Goal: Task Accomplishment & Management: Manage account settings

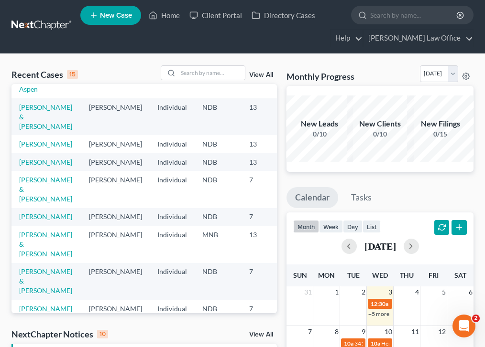
scroll to position [135, 0]
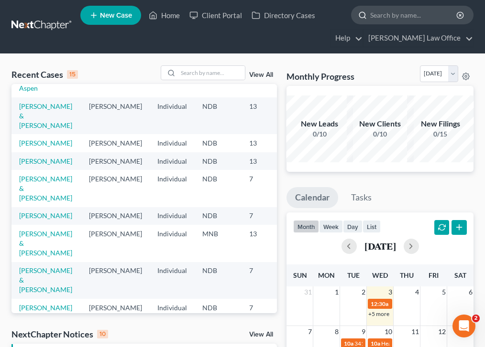
click at [392, 21] on input "search" at bounding box center [413, 15] width 87 height 18
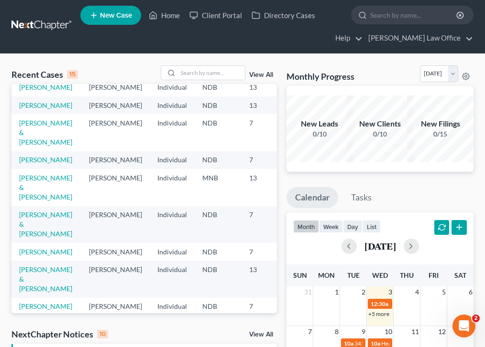
scroll to position [0, 0]
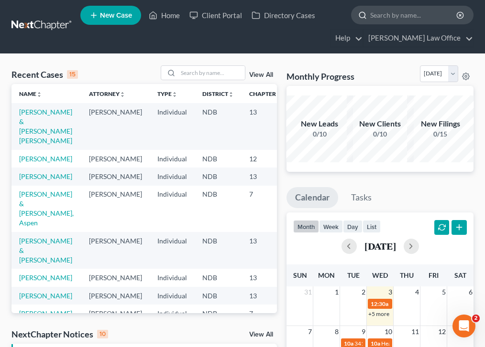
click at [392, 13] on input "search" at bounding box center [413, 15] width 87 height 18
type input "n"
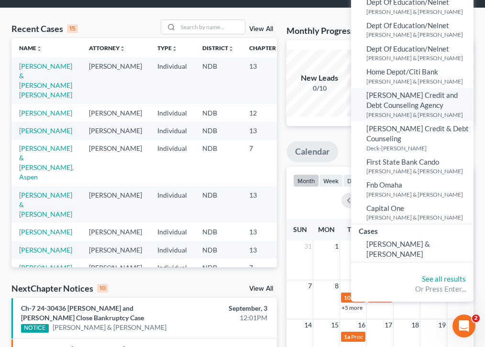
scroll to position [53, 0]
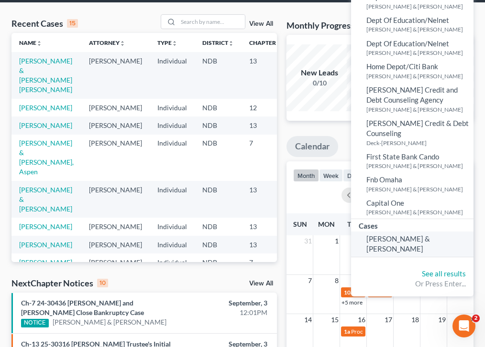
type input "deco"
click at [399, 235] on span "[PERSON_NAME] & [PERSON_NAME]" at bounding box center [398, 244] width 64 height 19
select select "0"
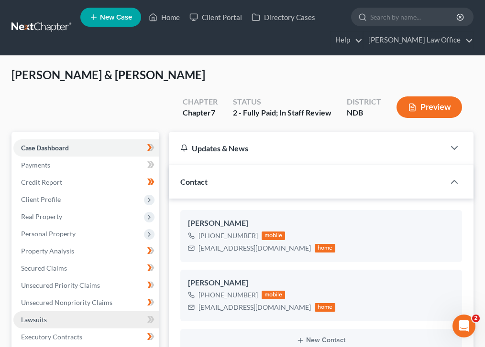
click at [84, 312] on link "Lawsuits" at bounding box center [86, 320] width 146 height 17
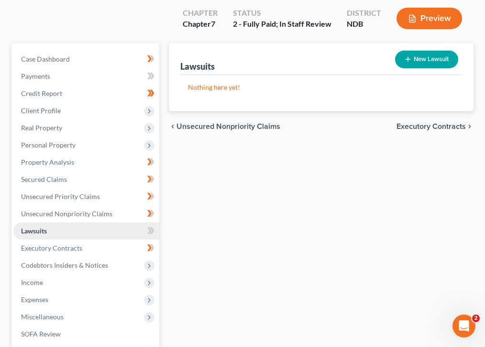
scroll to position [89, 0]
click at [432, 50] on button "New Lawsuit" at bounding box center [426, 59] width 63 height 18
select select "0"
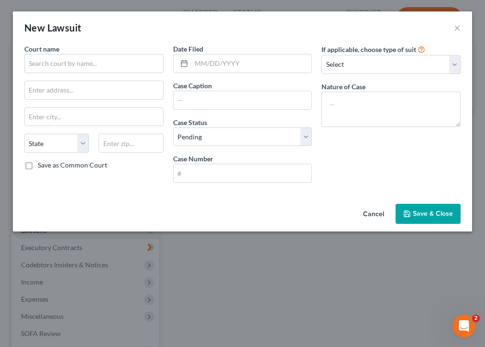
click at [253, 82] on div "Case Caption" at bounding box center [242, 95] width 139 height 29
click at [254, 116] on div "Date Filed Case Caption Case Status * Select Pending On Appeal Concluded Case N…" at bounding box center [242, 117] width 149 height 147
click at [253, 104] on input "text" at bounding box center [242, 100] width 138 height 18
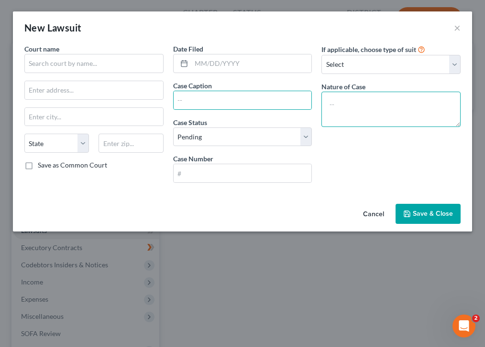
click at [368, 98] on textarea at bounding box center [390, 109] width 139 height 35
type textarea "k"
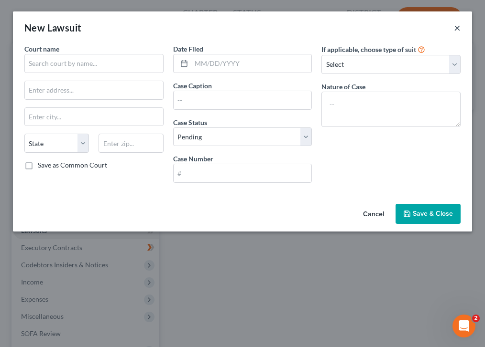
click at [456, 32] on button "×" at bounding box center [457, 27] width 7 height 11
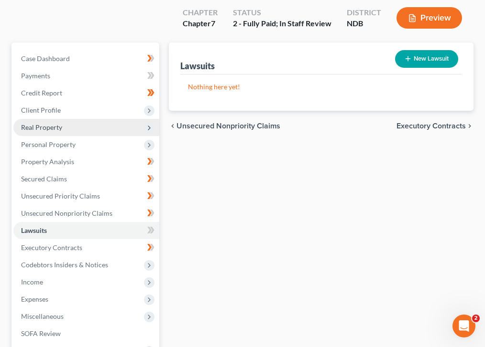
click at [84, 119] on span "Real Property" at bounding box center [86, 127] width 146 height 17
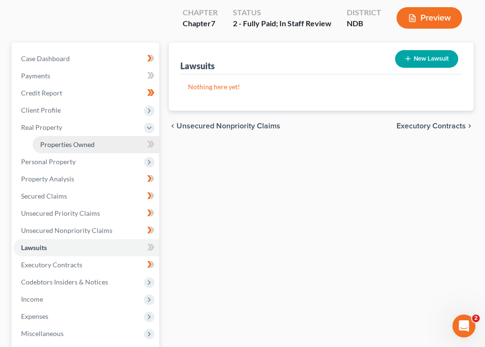
click at [82, 141] on span "Properties Owned" at bounding box center [67, 145] width 54 height 8
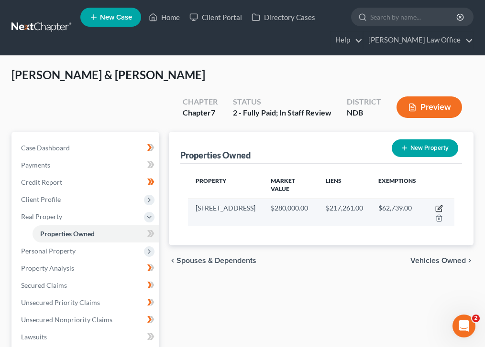
click at [435, 205] on icon "button" at bounding box center [439, 209] width 8 height 8
select select "29"
select select "2"
select select "1"
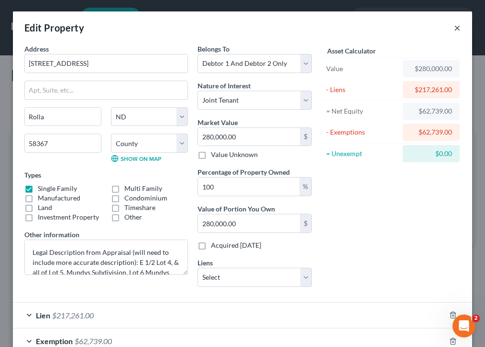
click at [460, 29] on button "×" at bounding box center [457, 27] width 7 height 11
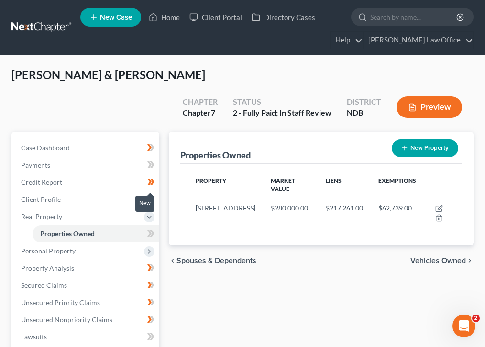
click at [149, 210] on div "New" at bounding box center [144, 204] width 19 height 16
click at [148, 230] on icon at bounding box center [149, 233] width 4 height 7
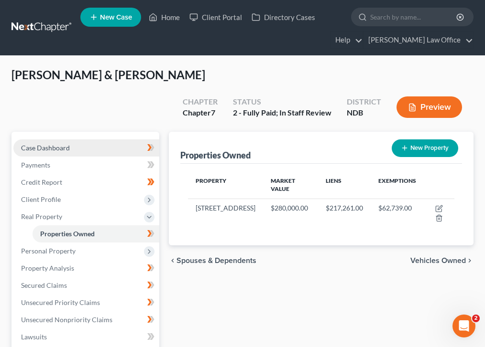
click at [95, 140] on link "Case Dashboard" at bounding box center [86, 148] width 146 height 17
select select "0"
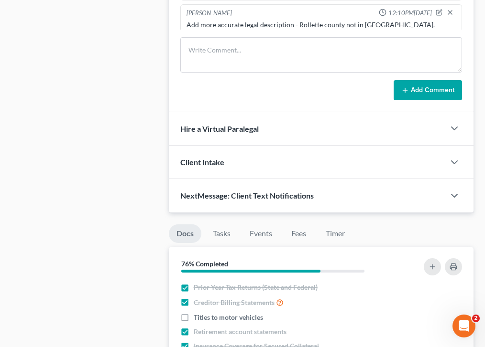
scroll to position [916, 0]
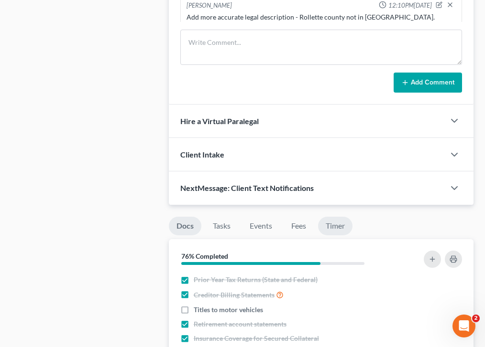
click at [332, 217] on link "Timer" at bounding box center [335, 226] width 34 height 19
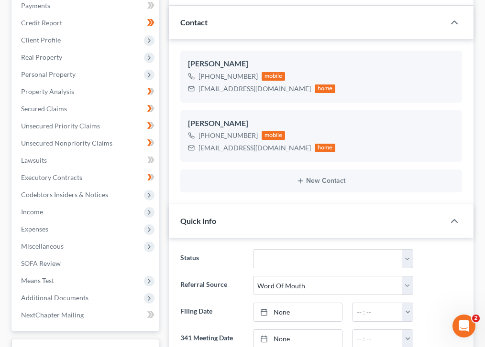
scroll to position [0, 0]
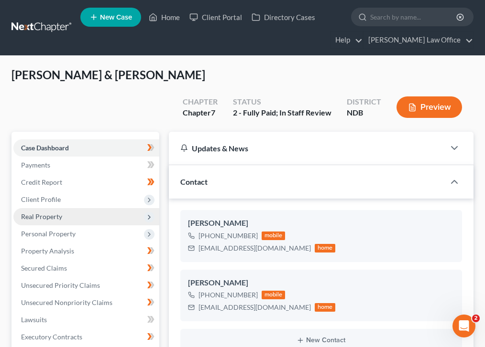
click at [117, 208] on span "Real Property" at bounding box center [86, 216] width 146 height 17
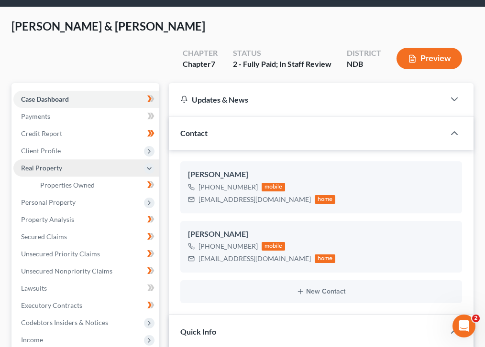
scroll to position [51, 0]
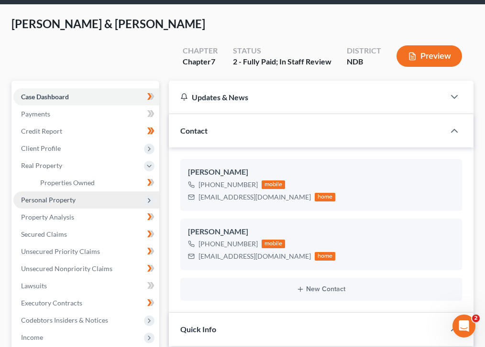
click at [113, 192] on span "Personal Property" at bounding box center [86, 200] width 146 height 17
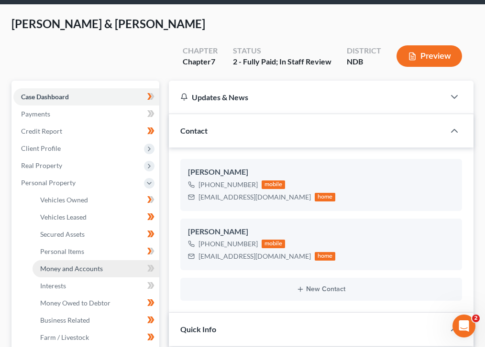
click at [119, 260] on link "Money and Accounts" at bounding box center [96, 268] width 127 height 17
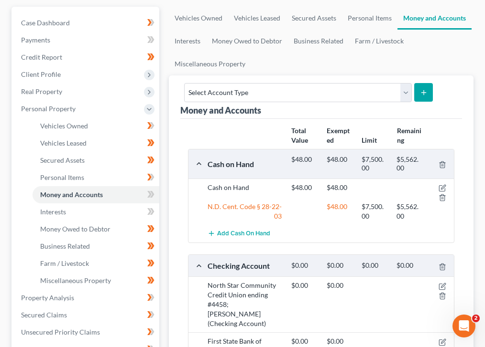
scroll to position [127, 0]
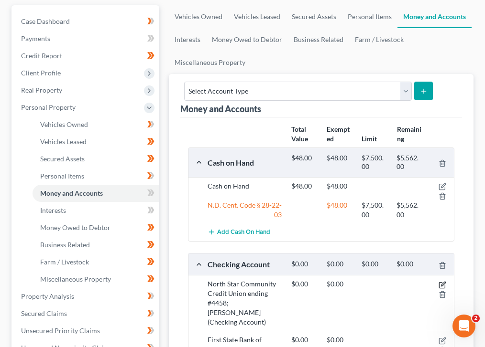
click at [442, 282] on icon "button" at bounding box center [442, 286] width 8 height 8
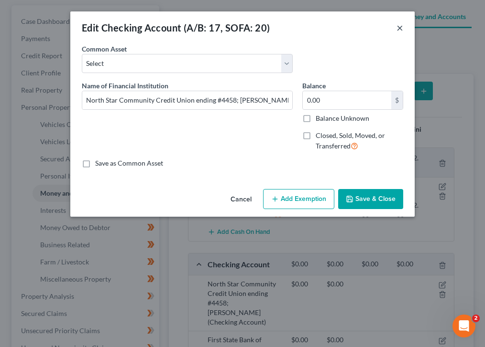
click at [399, 30] on button "×" at bounding box center [399, 27] width 7 height 11
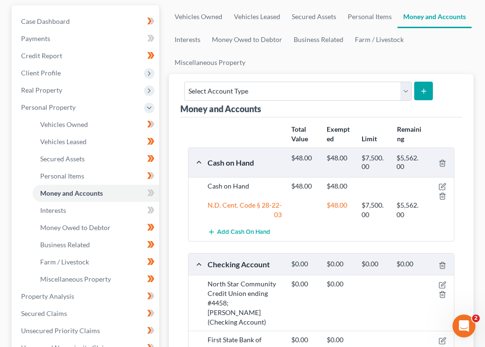
scroll to position [0, 0]
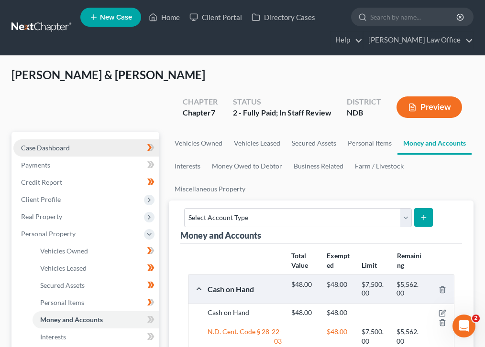
click at [70, 140] on link "Case Dashboard" at bounding box center [86, 148] width 146 height 17
select select "0"
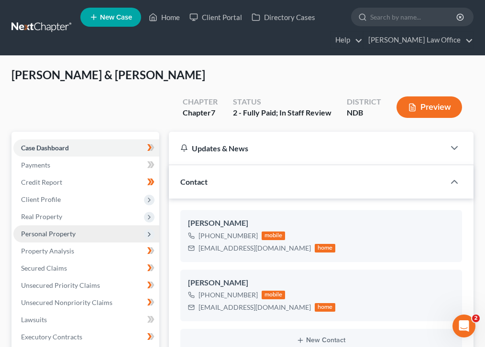
click at [95, 226] on span "Personal Property" at bounding box center [86, 234] width 146 height 17
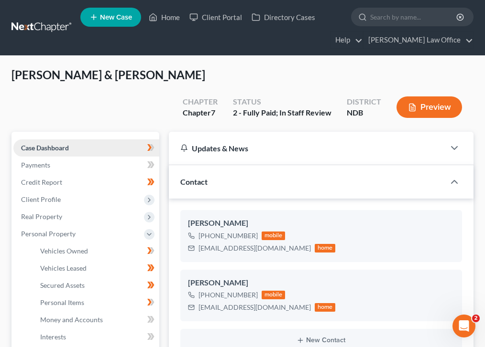
click at [93, 140] on link "Case Dashboard" at bounding box center [86, 148] width 146 height 17
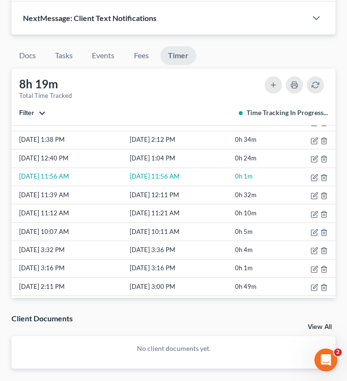
scroll to position [163, 0]
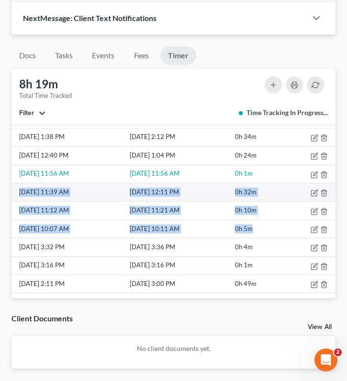
drag, startPoint x: 265, startPoint y: 227, endPoint x: 15, endPoint y: 195, distance: 251.5
click at [15, 194] on tbody "9/3/25 7:53 PM 9/3/25 8:13 PM 0h 20m 9/2/25 1:34 PM 9/2/25 2:36 PM 1h 2m 8/30/2…" at bounding box center [173, 173] width 324 height 385
copy tbody "8/15/25 11:39 AM 8/15/25 12:11 PM 0h 32m 8/15/25 11:12 AM 8/15/25 11:21 AM 0h 1…"
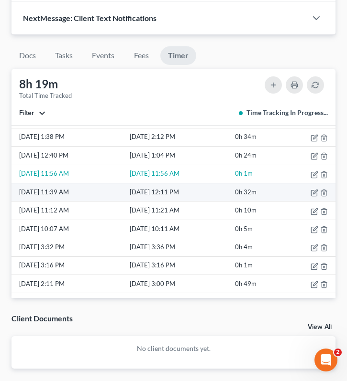
click at [198, 198] on td "[DATE] 12:11 PM" at bounding box center [180, 192] width 105 height 18
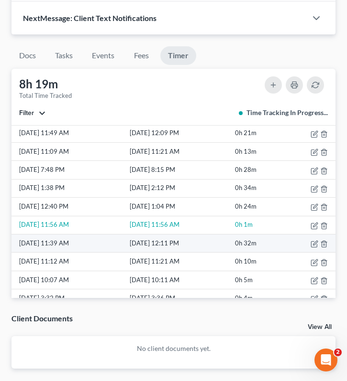
scroll to position [110, 0]
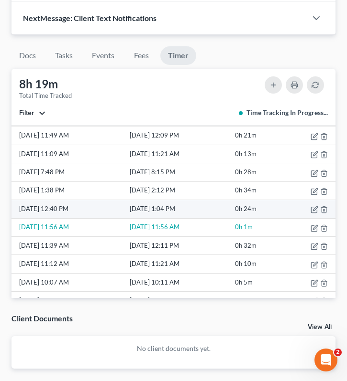
click at [259, 210] on td "0h 24m" at bounding box center [258, 209] width 50 height 18
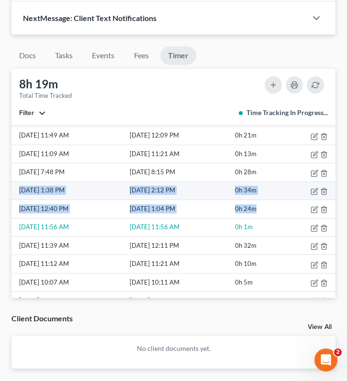
drag, startPoint x: 269, startPoint y: 210, endPoint x: 16, endPoint y: 190, distance: 253.6
click at [16, 190] on tbody "9/3/25 7:53 PM 9/3/25 8:13 PM 0h 20m 9/2/25 1:34 PM 9/2/25 2:36 PM 1h 2m 8/30/2…" at bounding box center [173, 227] width 324 height 385
copy tbody "8/15/25 1:38 PM 8/15/25 2:12 PM 0h 34m 8/15/25 12:40 PM 8/15/25 1:04 PM 0h 24m"
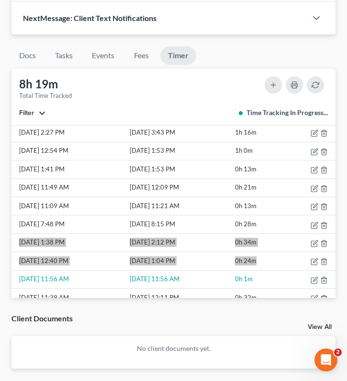
scroll to position [57, 0]
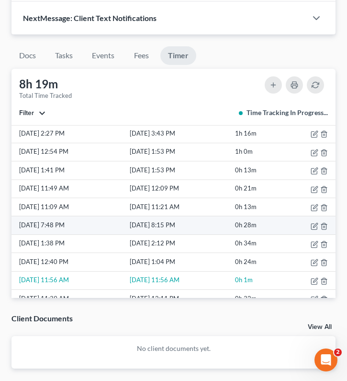
click at [99, 219] on td "[DATE] 7:48 PM" at bounding box center [69, 226] width 116 height 18
drag, startPoint x: 265, startPoint y: 223, endPoint x: 15, endPoint y: 227, distance: 250.0
click at [15, 227] on tr "8/20/25 7:48 PM 8/20/25 8:15 PM 0h 28m" at bounding box center [173, 226] width 324 height 18
copy tr "8/20/25 7:48 PM 8/20/25 8:15 PM 0h 28m"
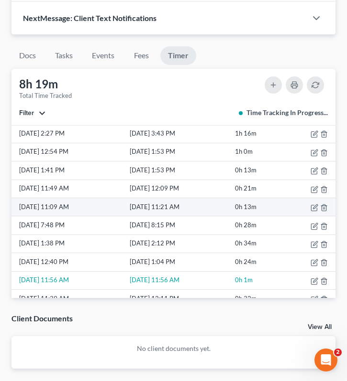
click at [133, 206] on td "[DATE] 11:21 AM" at bounding box center [180, 207] width 105 height 18
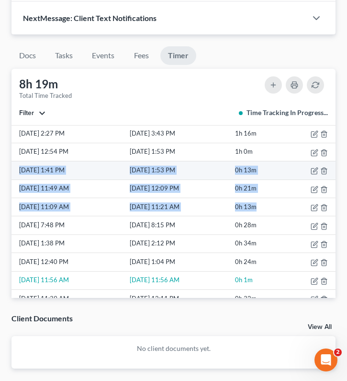
drag, startPoint x: 271, startPoint y: 208, endPoint x: 18, endPoint y: 167, distance: 257.0
click at [18, 167] on tbody "9/3/25 7:53 PM 9/3/25 8:13 PM 0h 20m 9/2/25 1:34 PM 9/2/25 2:36 PM 1h 2m 8/30/2…" at bounding box center [173, 280] width 324 height 385
copy tbody "8/21/25 1:41 PM 8/21/25 1:53 PM 0h 13m 8/21/25 11:49 AM 8/21/25 12:09 PM 0h 21m…"
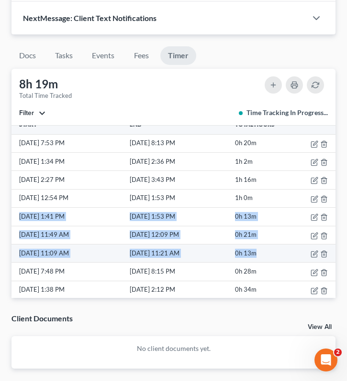
scroll to position [0, 0]
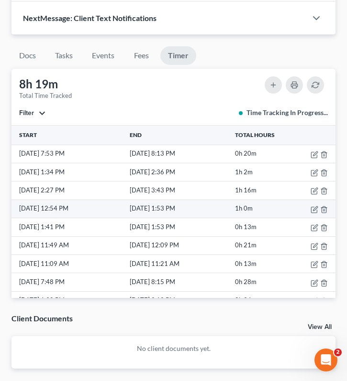
click at [246, 205] on span "1h 0m" at bounding box center [244, 209] width 18 height 8
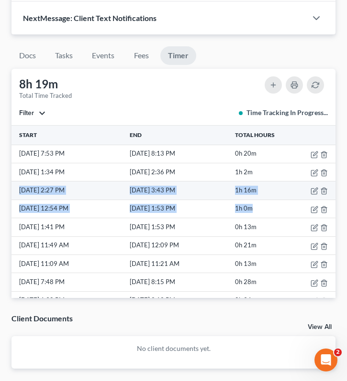
drag, startPoint x: 260, startPoint y: 206, endPoint x: 15, endPoint y: 189, distance: 245.3
click at [15, 189] on tbody "9/3/25 7:53 PM 9/3/25 8:13 PM 0h 20m 9/2/25 1:34 PM 9/2/25 2:36 PM 1h 2m 8/30/2…" at bounding box center [173, 337] width 324 height 385
copy tbody "8/30/25 2:27 PM 8/30/25 3:43 PM 1h 16m 8/30/25 12:54 PM 8/30/25 1:53 PM 1h 0m"
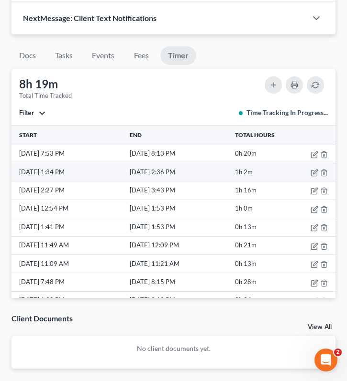
click at [113, 169] on td "[DATE] 1:34 PM" at bounding box center [69, 172] width 116 height 18
drag, startPoint x: 275, startPoint y: 173, endPoint x: 16, endPoint y: 171, distance: 258.6
click at [16, 171] on tr "9/2/25 1:34 PM 9/2/25 2:36 PM 1h 2m" at bounding box center [173, 172] width 324 height 18
copy tr "9/2/25 1:34 PM 9/2/25 2:36 PM 1h 2m"
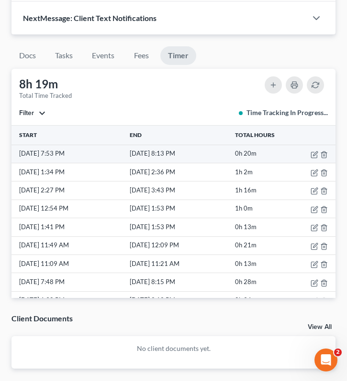
click at [120, 146] on td "[DATE] 7:53 PM" at bounding box center [69, 154] width 116 height 18
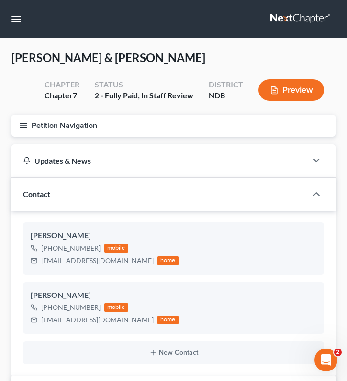
click at [25, 129] on icon "button" at bounding box center [23, 125] width 9 height 9
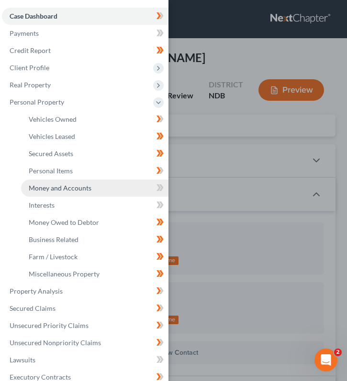
click at [87, 188] on span "Money and Accounts" at bounding box center [60, 188] width 63 height 8
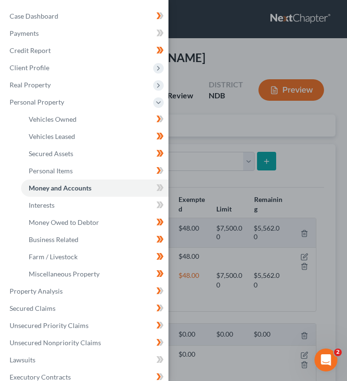
click at [206, 120] on div "Case Dashboard Payments Invoices Payments Payments Credit Report Client Profile" at bounding box center [173, 190] width 347 height 381
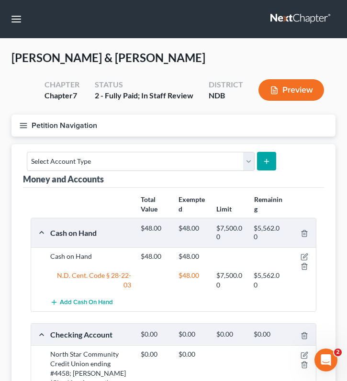
click at [24, 126] on icon "button" at bounding box center [23, 125] width 9 height 9
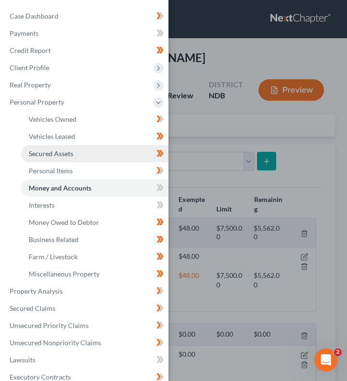
click at [65, 158] on link "Secured Assets" at bounding box center [94, 153] width 147 height 17
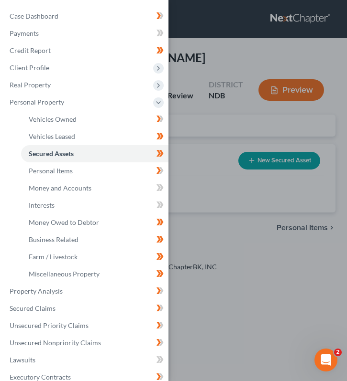
click at [217, 126] on div "Case Dashboard Payments Invoices Payments Payments Credit Report Client Profile" at bounding box center [173, 190] width 347 height 381
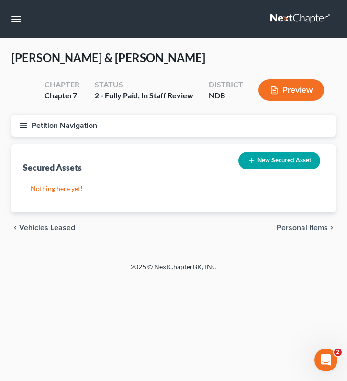
click at [18, 124] on button "Petition Navigation" at bounding box center [173, 126] width 324 height 22
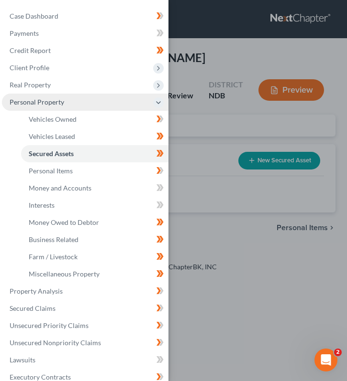
click at [47, 104] on span "Personal Property" at bounding box center [37, 102] width 54 height 8
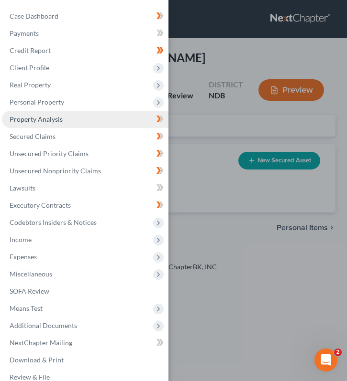
click at [57, 113] on link "Property Analysis" at bounding box center [85, 119] width 166 height 17
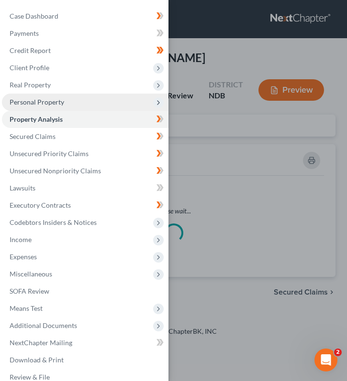
click at [56, 105] on span "Personal Property" at bounding box center [37, 102] width 54 height 8
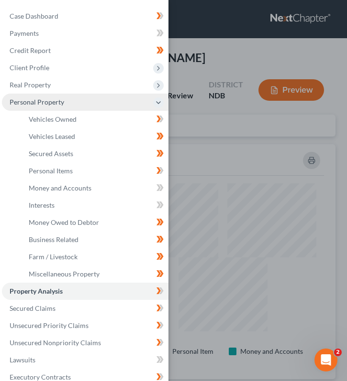
scroll to position [235, 324]
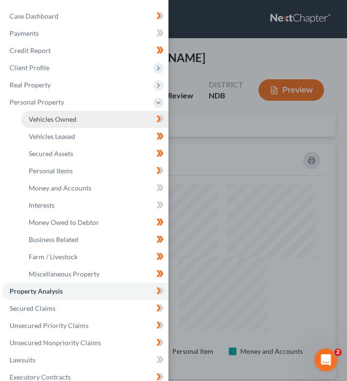
click at [61, 125] on link "Vehicles Owned" at bounding box center [94, 119] width 147 height 17
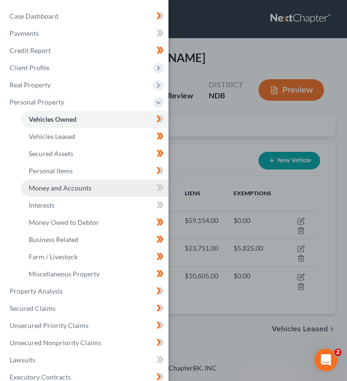
click at [129, 191] on link "Money and Accounts" at bounding box center [94, 188] width 147 height 17
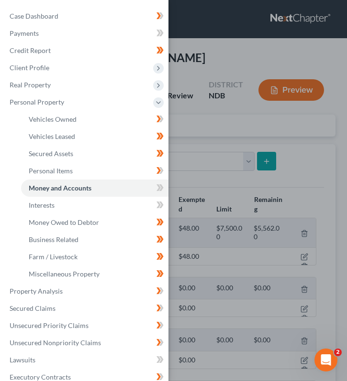
click at [197, 162] on div "Case Dashboard Payments Invoices Payments Payments Credit Report Client Profile" at bounding box center [173, 190] width 347 height 381
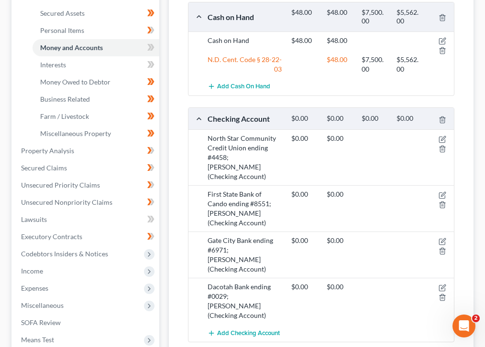
scroll to position [283, 0]
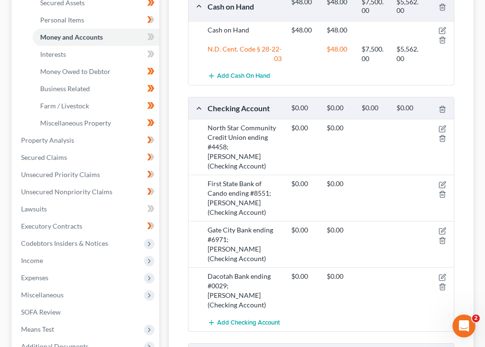
click at [446, 123] on div at bounding box center [440, 132] width 28 height 19
click at [444, 125] on icon "button" at bounding box center [442, 129] width 8 height 8
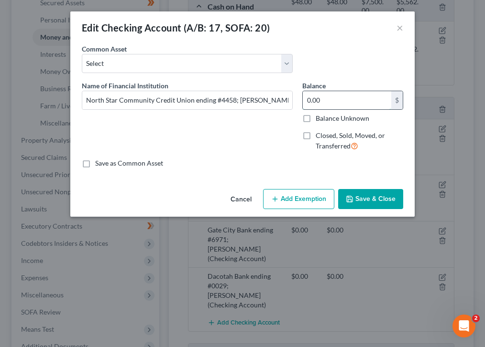
click at [334, 103] on input "0.00" at bounding box center [347, 100] width 88 height 18
click at [400, 27] on button "×" at bounding box center [399, 27] width 7 height 11
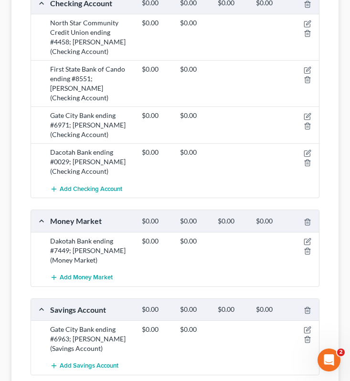
scroll to position [262, 0]
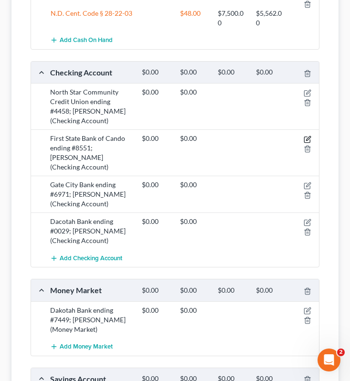
click at [306, 137] on icon "button" at bounding box center [307, 140] width 6 height 6
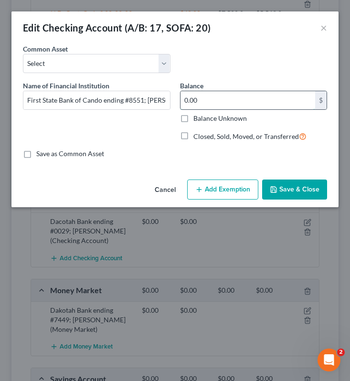
click at [246, 97] on input "0.00" at bounding box center [248, 100] width 135 height 18
click at [327, 27] on button "×" at bounding box center [324, 27] width 7 height 11
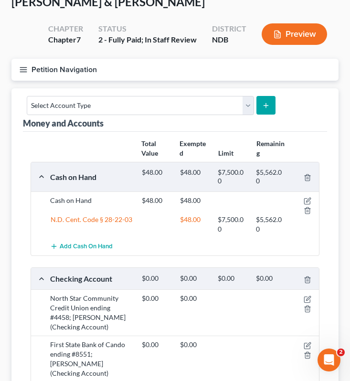
scroll to position [0, 0]
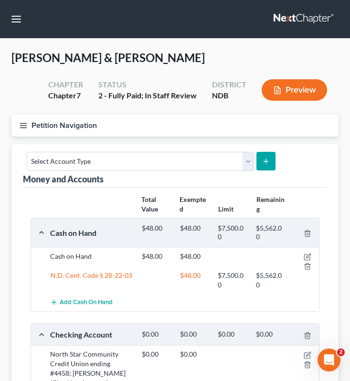
click at [19, 125] on icon "button" at bounding box center [23, 125] width 9 height 9
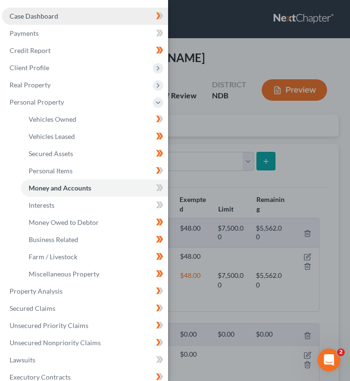
click at [68, 19] on link "Case Dashboard" at bounding box center [85, 16] width 166 height 17
select select "0"
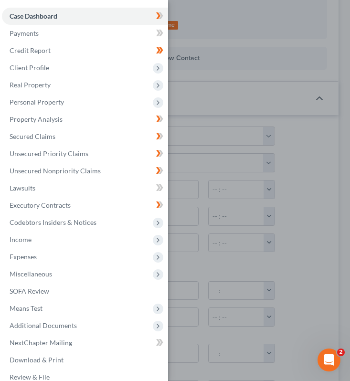
click at [217, 155] on div "Case Dashboard Payments Invoices Payments Payments Credit Report Client Profile" at bounding box center [175, 190] width 350 height 381
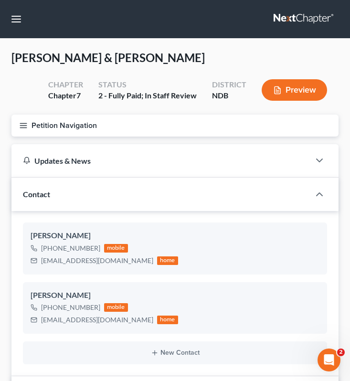
click at [28, 122] on button "Petition Navigation" at bounding box center [174, 126] width 327 height 22
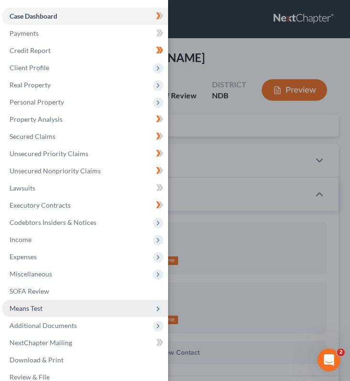
click at [37, 301] on span "Means Test" at bounding box center [85, 308] width 166 height 17
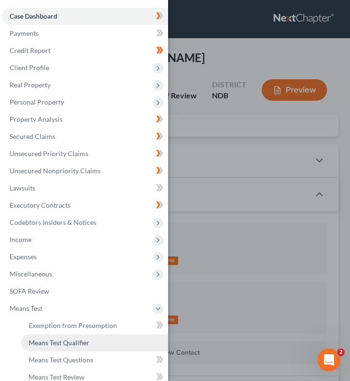
click at [114, 337] on link "Means Test Qualifier" at bounding box center [94, 343] width 147 height 17
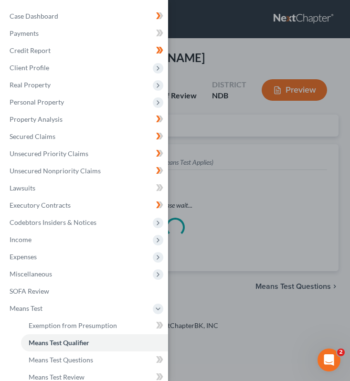
click at [235, 153] on div "Case Dashboard Payments Invoices Payments Payments Credit Report Client Profile" at bounding box center [175, 190] width 350 height 381
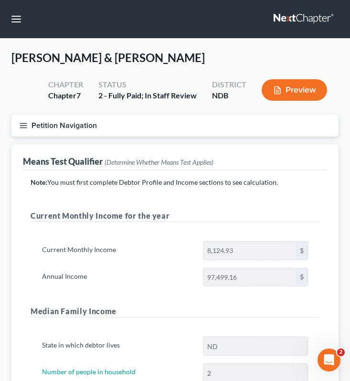
click at [17, 127] on button "Petition Navigation" at bounding box center [174, 126] width 327 height 22
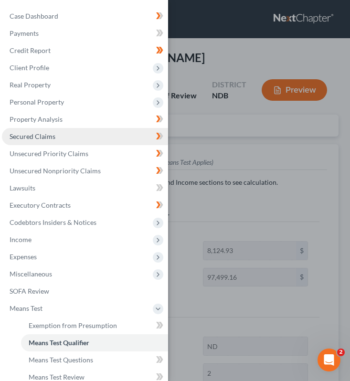
click at [86, 135] on link "Secured Claims" at bounding box center [85, 136] width 166 height 17
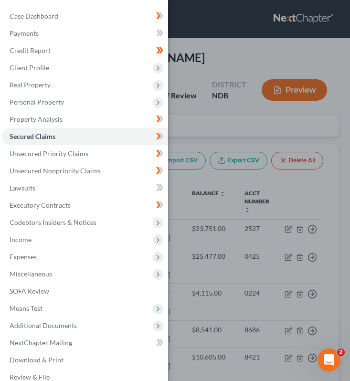
click at [199, 121] on div "Case Dashboard Payments Invoices Payments Payments Credit Report Client Profile" at bounding box center [175, 190] width 350 height 381
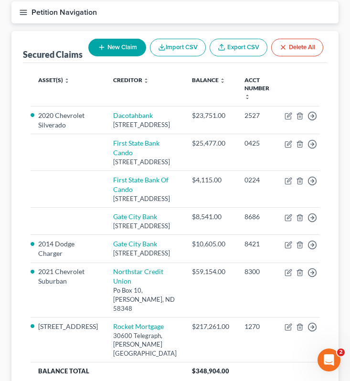
scroll to position [109, 0]
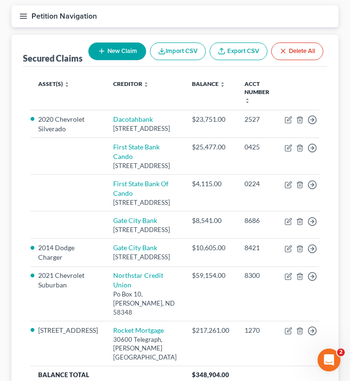
click at [31, 18] on button "Petition Navigation" at bounding box center [174, 16] width 327 height 22
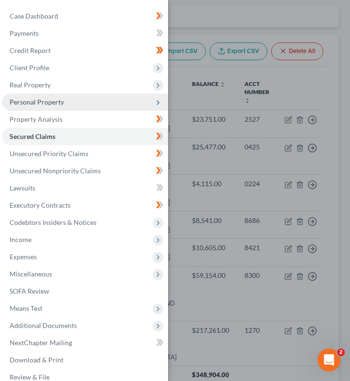
click at [81, 107] on span "Personal Property" at bounding box center [85, 102] width 166 height 17
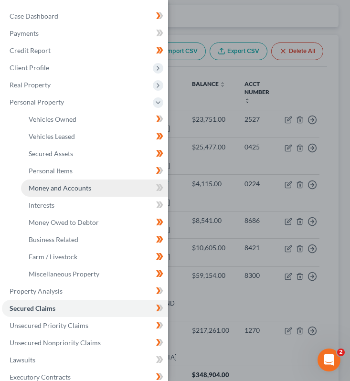
click at [86, 189] on span "Money and Accounts" at bounding box center [60, 188] width 63 height 8
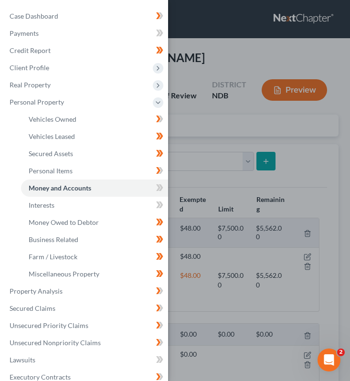
click at [273, 129] on div "Case Dashboard Payments Invoices Payments Payments Credit Report Client Profile" at bounding box center [175, 190] width 350 height 381
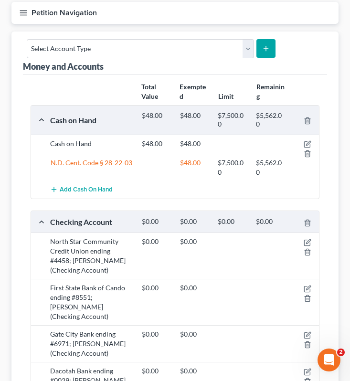
scroll to position [116, 0]
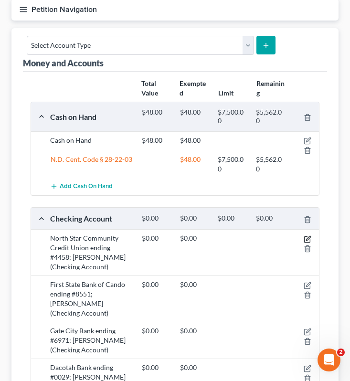
click at [307, 238] on icon "button" at bounding box center [308, 240] width 8 height 8
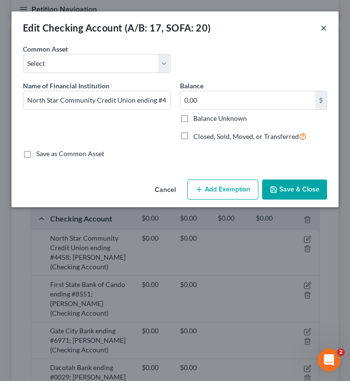
click at [324, 26] on button "×" at bounding box center [324, 27] width 7 height 11
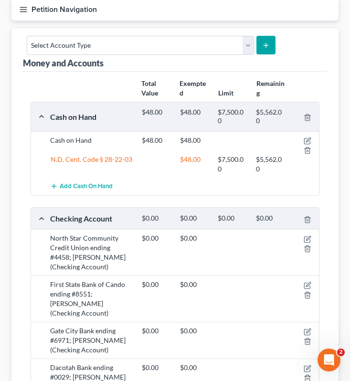
scroll to position [0, 0]
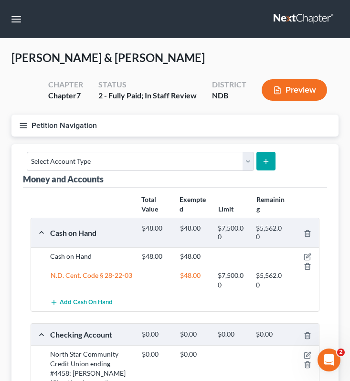
click at [29, 128] on button "Petition Navigation" at bounding box center [174, 126] width 327 height 22
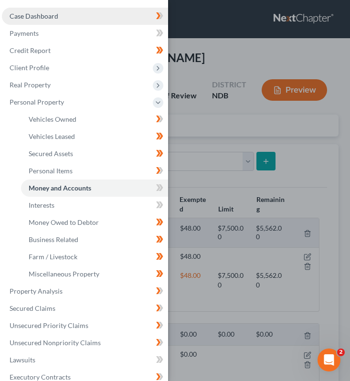
click at [76, 11] on link "Case Dashboard" at bounding box center [85, 16] width 166 height 17
select select "0"
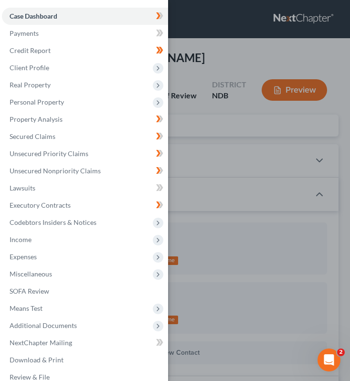
click at [231, 66] on div "Case Dashboard Payments Invoices Payments Payments Credit Report Client Profile" at bounding box center [175, 190] width 350 height 381
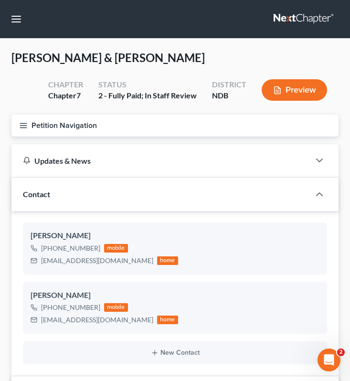
click at [22, 126] on icon "button" at bounding box center [23, 125] width 9 height 9
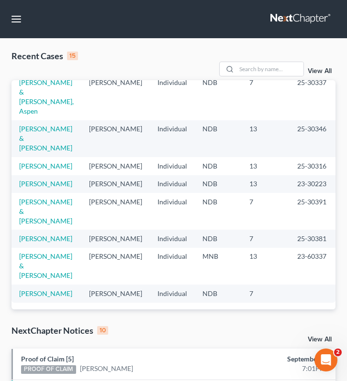
scroll to position [238, 0]
click at [29, 142] on td "Lynnes, Michael & Rosetta" at bounding box center [46, 138] width 70 height 37
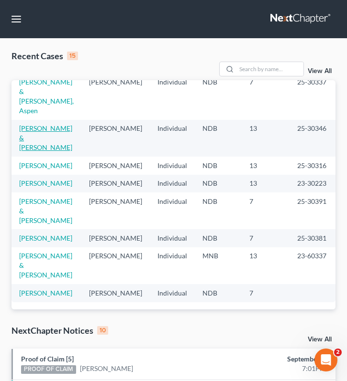
click at [30, 138] on link "Lynnes, Michael & Rosetta" at bounding box center [45, 137] width 53 height 27
select select "6"
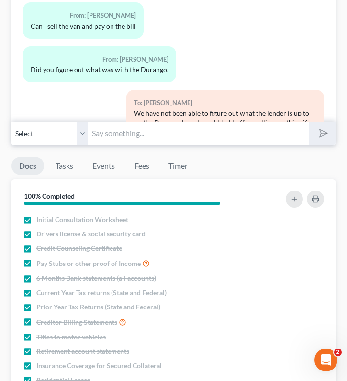
scroll to position [1217, 0]
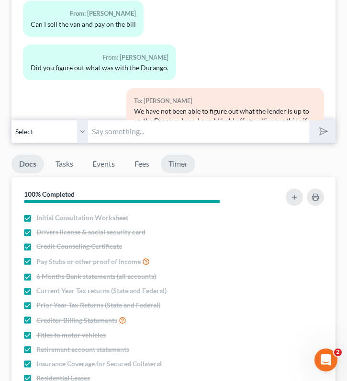
click at [174, 161] on link "Timer" at bounding box center [178, 164] width 34 height 19
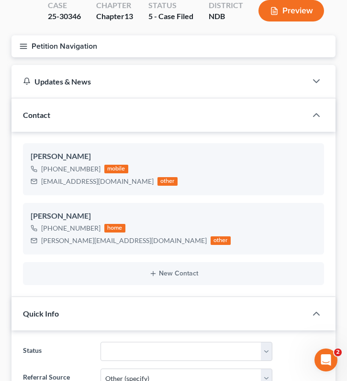
scroll to position [0, 0]
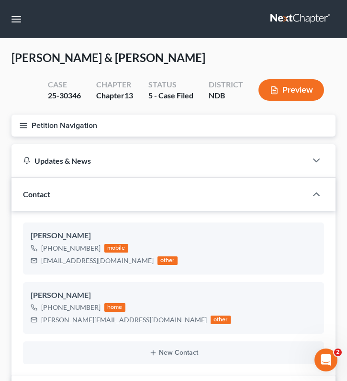
click at [21, 129] on icon "button" at bounding box center [23, 125] width 9 height 9
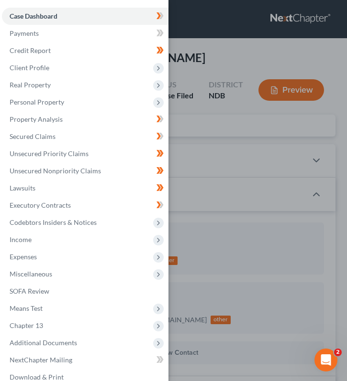
click at [196, 39] on div "Case Dashboard Payments Invoices Payments Payments Credit Report Client Profile" at bounding box center [173, 190] width 347 height 381
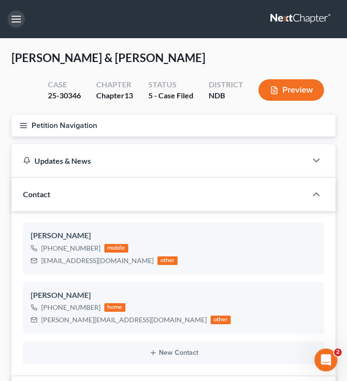
click at [16, 14] on button "button" at bounding box center [16, 19] width 17 height 17
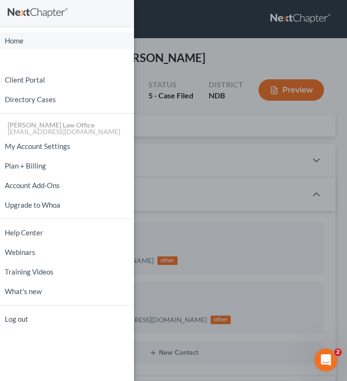
click at [20, 37] on link "Home" at bounding box center [67, 41] width 134 height 17
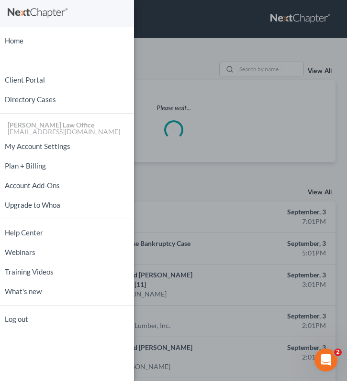
click at [178, 55] on div "Home New Case Client Portal Directory Cases Bulie Diaz Law Office fargo@buliela…" at bounding box center [173, 190] width 347 height 381
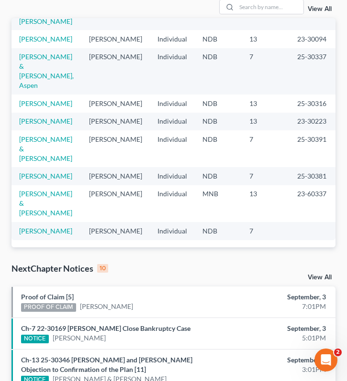
scroll to position [63, 0]
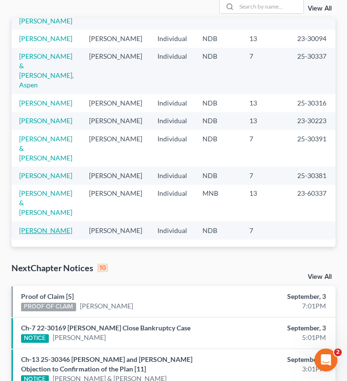
click at [46, 232] on link "Nelson, Leah" at bounding box center [45, 231] width 53 height 8
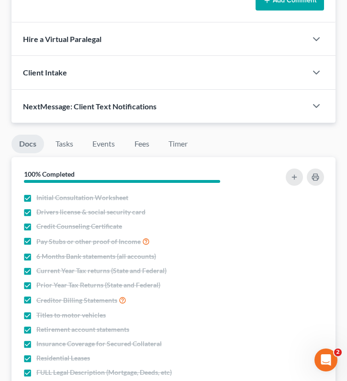
scroll to position [476, 0]
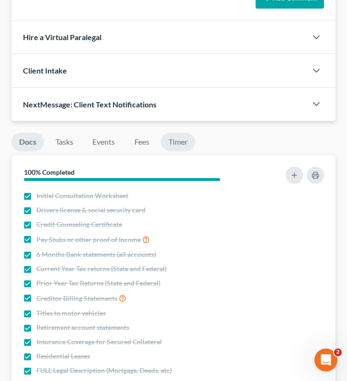
click at [174, 144] on link "Timer" at bounding box center [178, 142] width 34 height 19
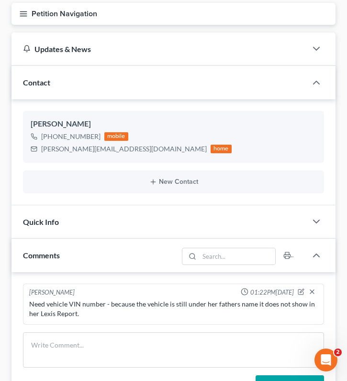
scroll to position [0, 0]
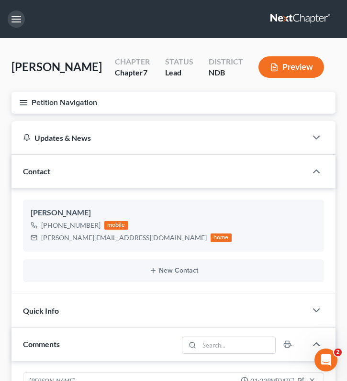
click at [16, 14] on button "button" at bounding box center [16, 19] width 17 height 17
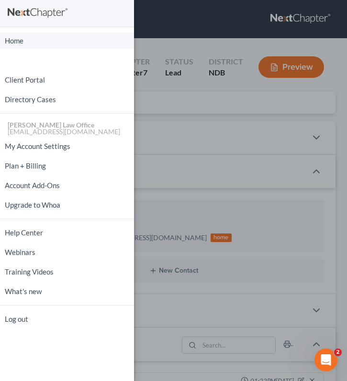
click at [17, 39] on link "Home" at bounding box center [67, 41] width 134 height 17
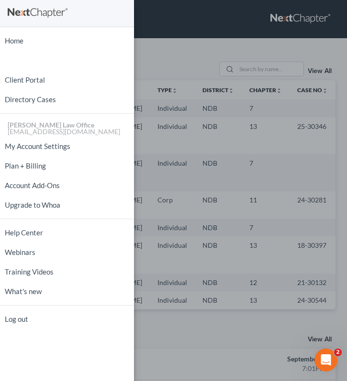
click at [259, 41] on div "Home New Case Client Portal Directory Cases Bulie Diaz Law Office fargo@buliela…" at bounding box center [173, 190] width 347 height 381
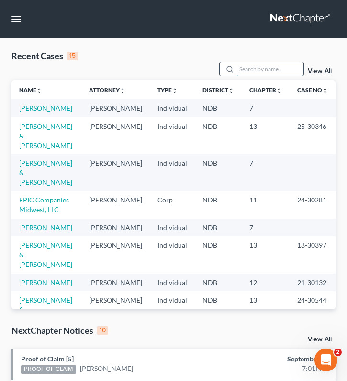
click at [251, 68] on input "search" at bounding box center [269, 69] width 67 height 14
type input "f"
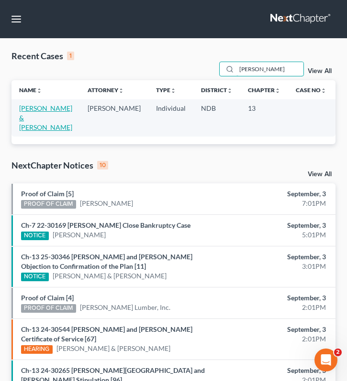
type input "glick"
click at [34, 117] on link "Vitek, Nicole & Glick, Jason" at bounding box center [45, 117] width 53 height 27
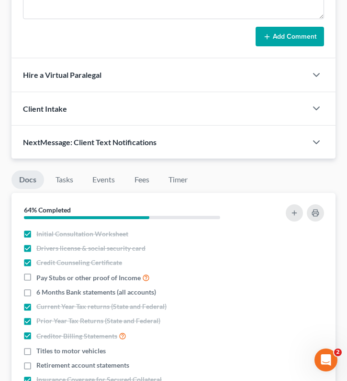
scroll to position [680, 0]
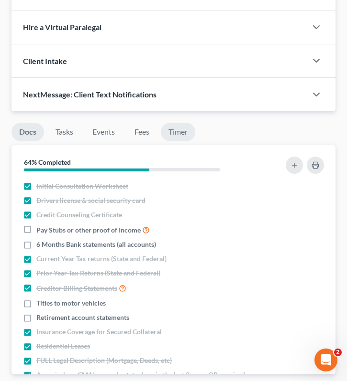
click at [179, 129] on link "Timer" at bounding box center [178, 132] width 34 height 19
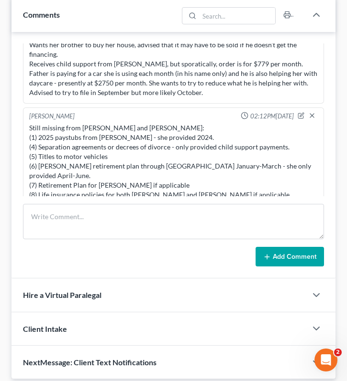
scroll to position [0, 0]
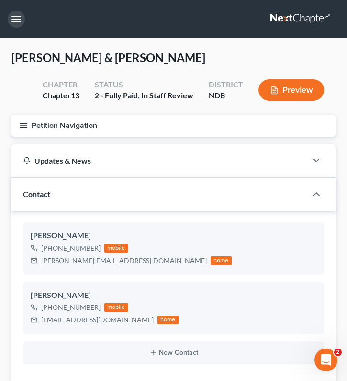
click at [12, 22] on button "button" at bounding box center [16, 19] width 17 height 17
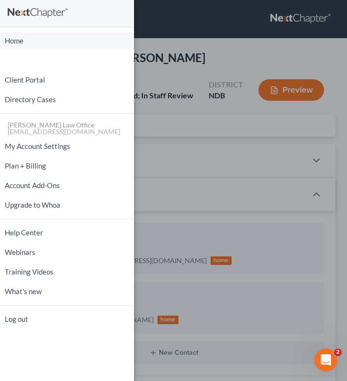
click at [31, 40] on link "Home" at bounding box center [67, 41] width 134 height 17
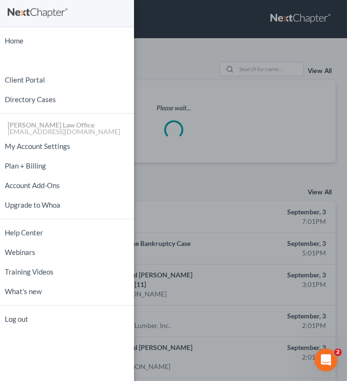
click at [173, 50] on div "Home New Case Client Portal Directory Cases Bulie Diaz Law Office fargo@buliela…" at bounding box center [173, 190] width 347 height 381
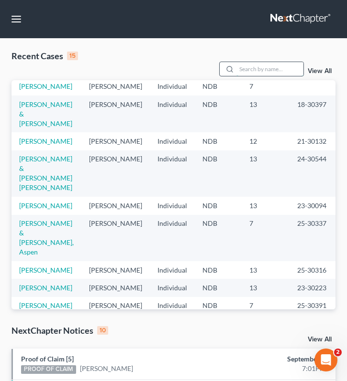
click at [287, 69] on input "search" at bounding box center [269, 69] width 67 height 14
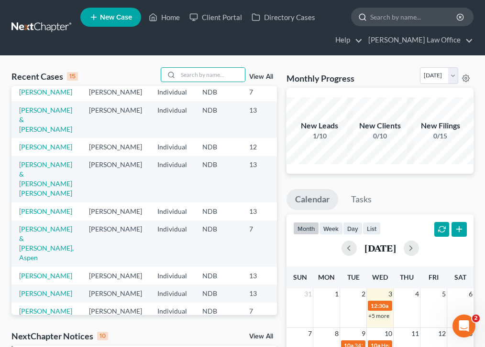
click at [346, 20] on input "search" at bounding box center [413, 17] width 87 height 18
type input "friddle"
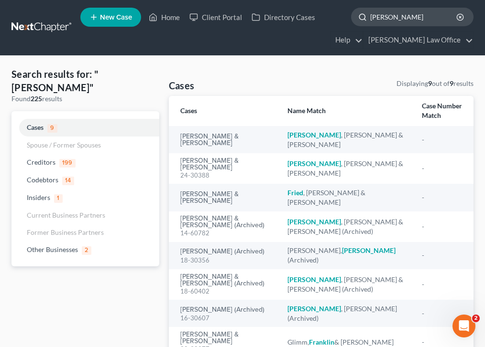
click at [346, 23] on input "friddle" at bounding box center [413, 17] width 87 height 18
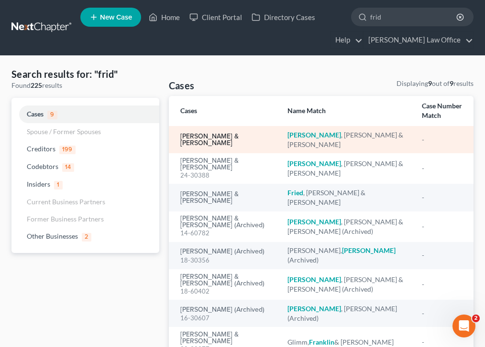
type input "frid"
click at [197, 136] on link "Friddle, Justin & Lori" at bounding box center [226, 139] width 92 height 13
select select "4"
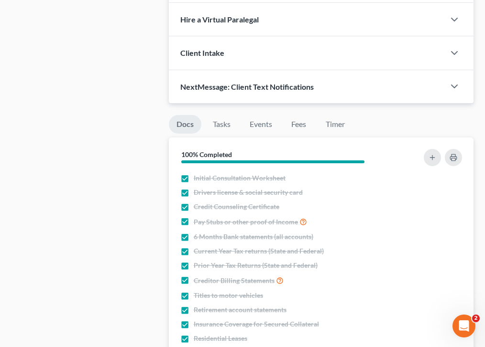
scroll to position [733, 0]
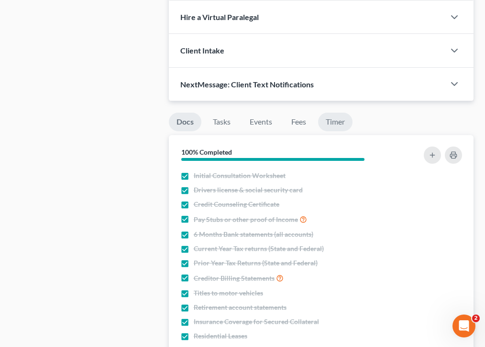
click at [344, 113] on link "Timer" at bounding box center [335, 122] width 34 height 19
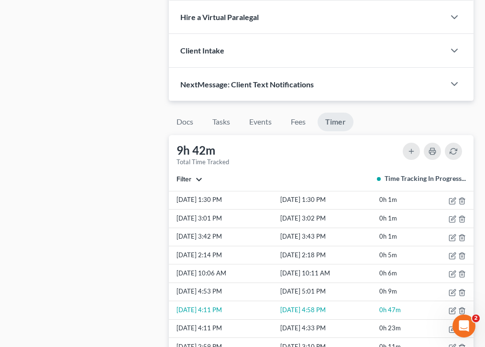
scroll to position [39, 0]
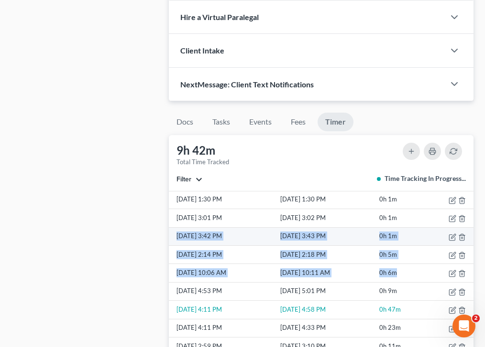
drag, startPoint x: 412, startPoint y: 247, endPoint x: 173, endPoint y: 208, distance: 241.1
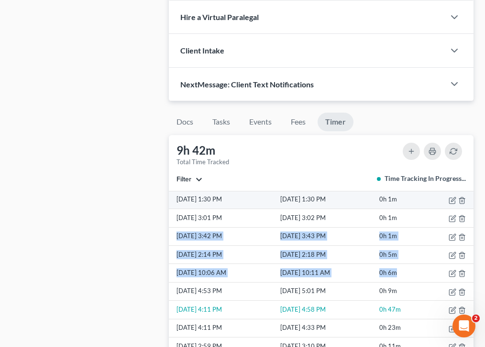
copy tbody "8/15/25 3:42 PM 8/15/25 3:43 PM 0h 1m 8/15/25 2:14 PM 8/15/25 2:18 PM 0h 5m 8/1…"
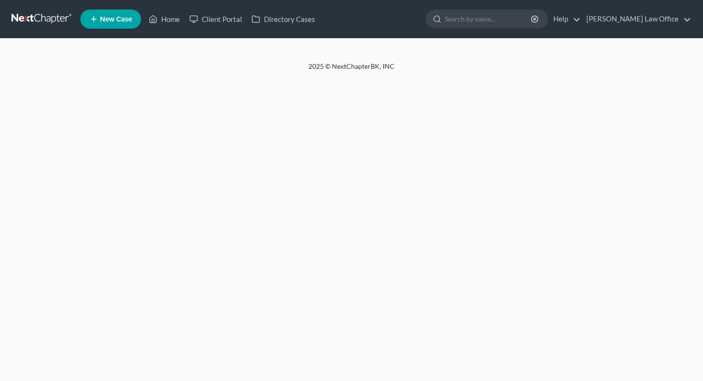
select select "0"
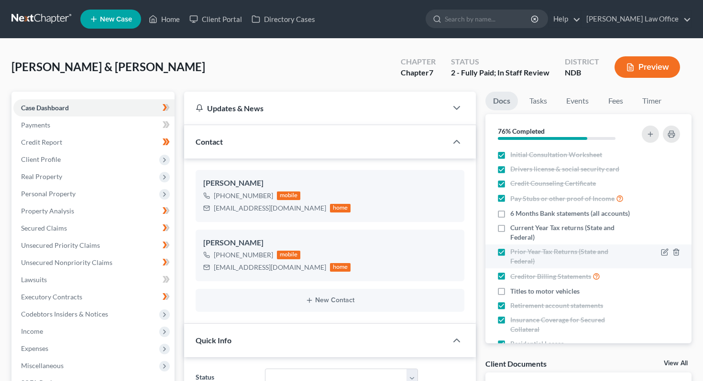
scroll to position [174, 0]
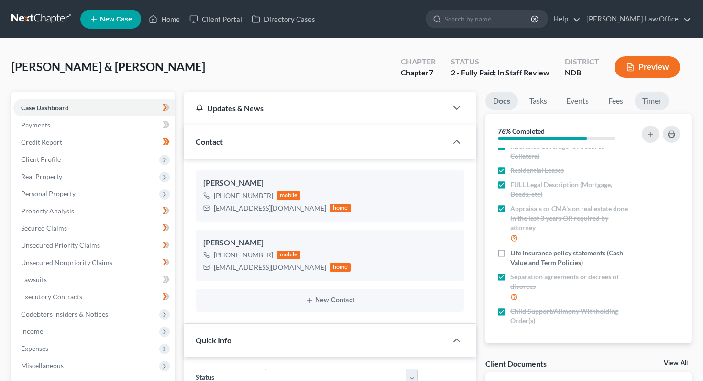
click at [649, 100] on link "Timer" at bounding box center [651, 101] width 34 height 19
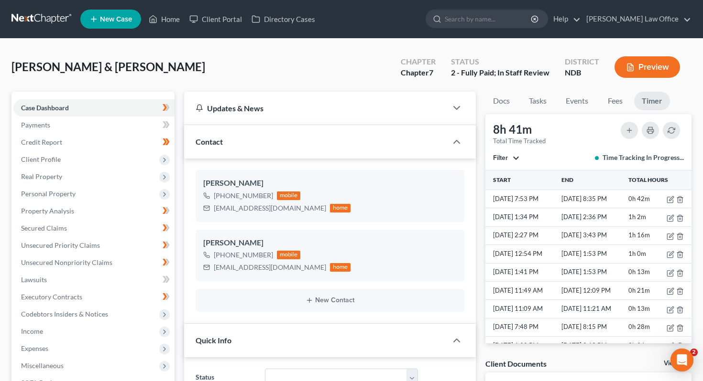
scroll to position [0, 0]
click at [56, 160] on span "Client Profile" at bounding box center [41, 159] width 40 height 8
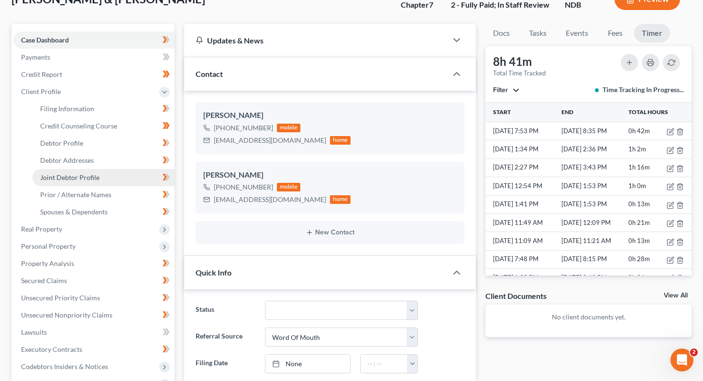
scroll to position [72, 0]
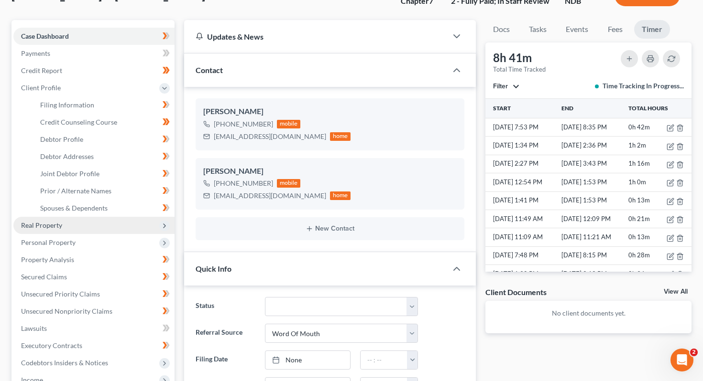
click at [112, 220] on span "Real Property" at bounding box center [93, 225] width 161 height 17
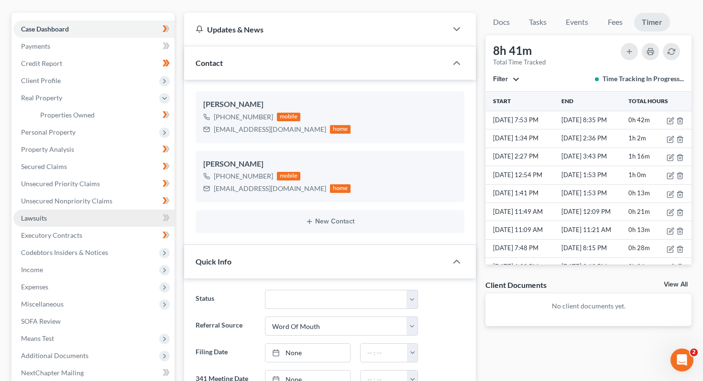
scroll to position [76, 0]
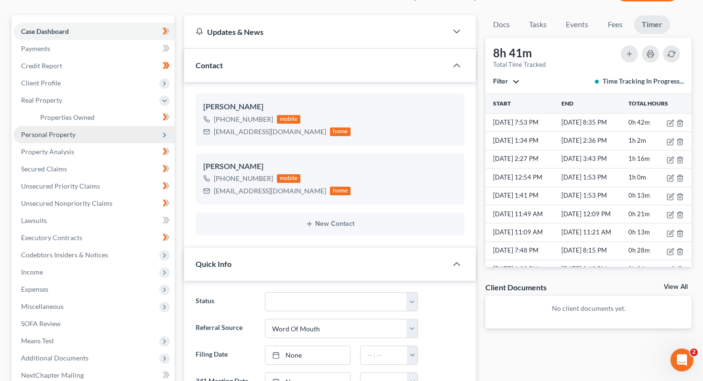
click at [100, 134] on span "Personal Property" at bounding box center [93, 134] width 161 height 17
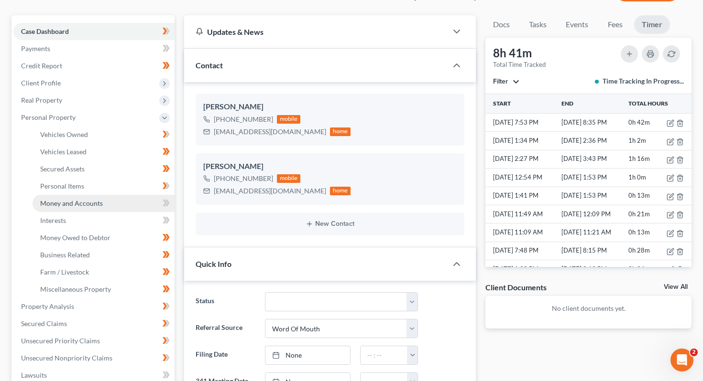
click at [99, 197] on link "Money and Accounts" at bounding box center [104, 203] width 142 height 17
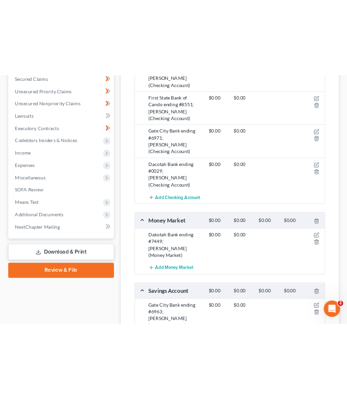
scroll to position [330, 0]
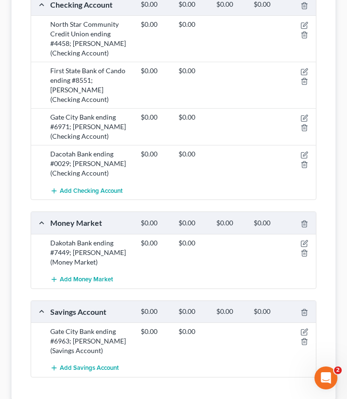
click at [138, 112] on div "$0.00" at bounding box center [155, 117] width 38 height 10
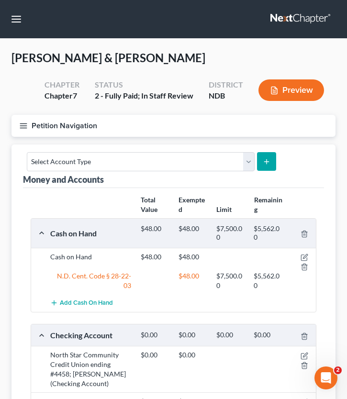
scroll to position [4, 0]
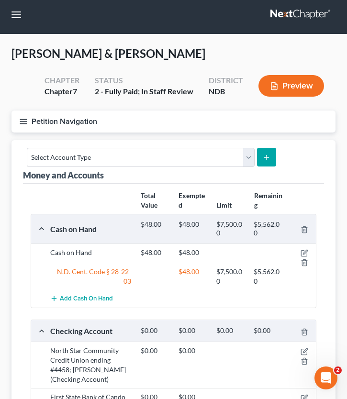
click at [26, 119] on line "button" at bounding box center [23, 119] width 7 height 0
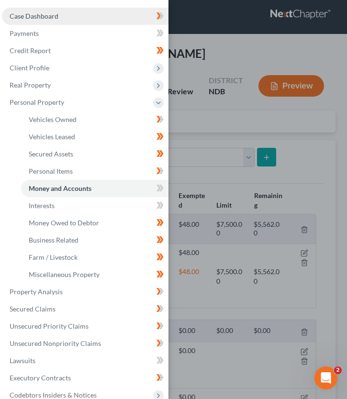
click at [51, 13] on span "Case Dashboard" at bounding box center [34, 16] width 49 height 8
select select "0"
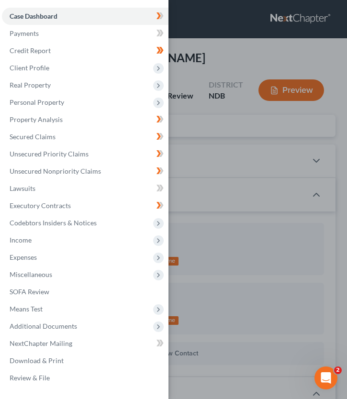
click at [230, 215] on div "Case Dashboard Payments Invoices Payments Payments Credit Report Client Profile" at bounding box center [173, 199] width 347 height 399
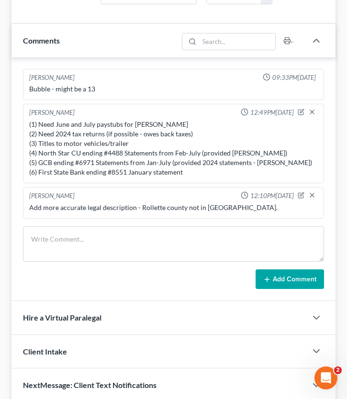
scroll to position [738, 0]
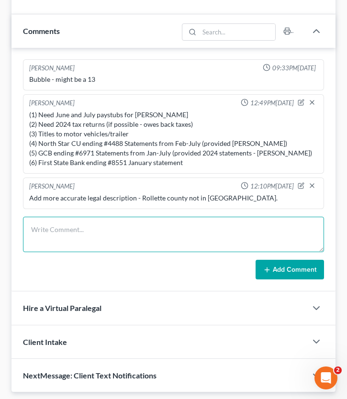
click at [89, 228] on textarea at bounding box center [173, 234] width 301 height 35
type textarea "0"
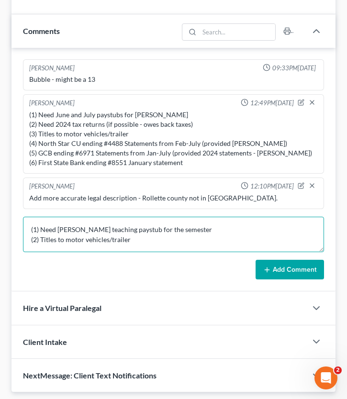
scroll to position [2, 0]
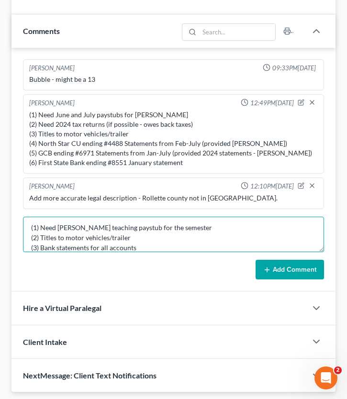
click at [99, 245] on textarea "(1) Need [PERSON_NAME] teaching paystub for the semester (2) Titles to motor ve…" at bounding box center [173, 234] width 301 height 35
click at [162, 247] on textarea "(1) Need [PERSON_NAME] teaching paystub for the semester (2) Titles to motor ve…" at bounding box center [173, 234] width 301 height 35
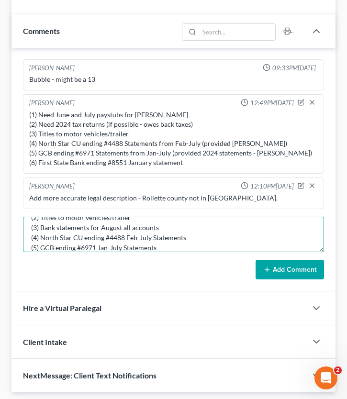
scroll to position [32, 0]
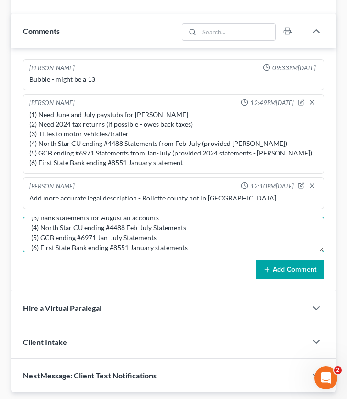
click at [125, 237] on textarea "(1) Need [PERSON_NAME] teaching paystub for the semester (2) Titles to motor ve…" at bounding box center [173, 234] width 301 height 35
click at [154, 228] on textarea "(1) Need [PERSON_NAME] teaching paystub for the semester (2) Titles to motor ve…" at bounding box center [173, 234] width 301 height 35
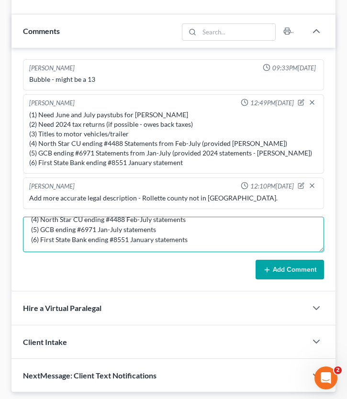
scroll to position [38, 0]
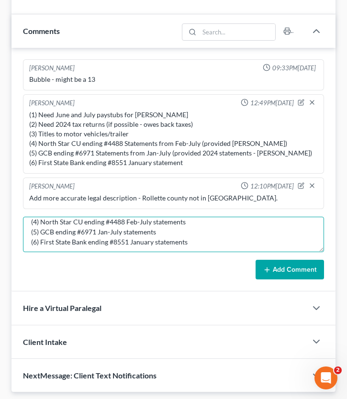
click at [202, 243] on textarea "(1) Need [PERSON_NAME] teaching paystub for the semester (2) Titles to motor ve…" at bounding box center [173, 234] width 301 height 35
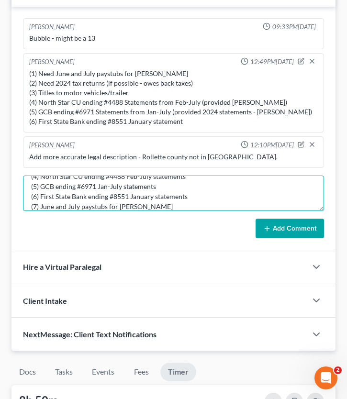
scroll to position [783, 0]
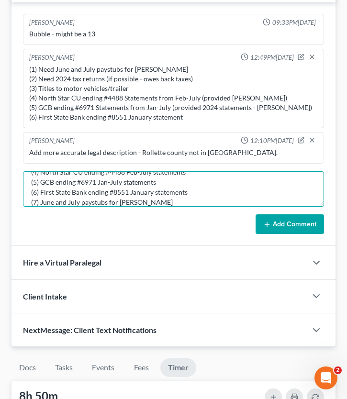
type textarea "(1) Need [PERSON_NAME] teaching paystub for the semester (2) Titles to motor ve…"
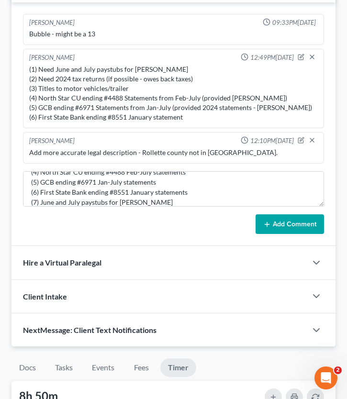
click at [281, 224] on button "Add Comment" at bounding box center [289, 224] width 68 height 20
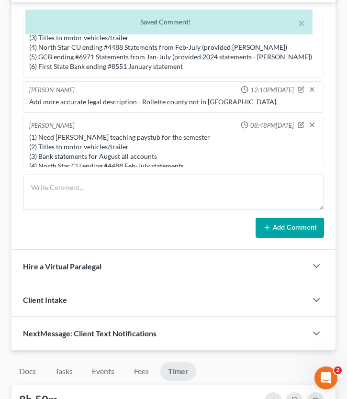
scroll to position [3, 0]
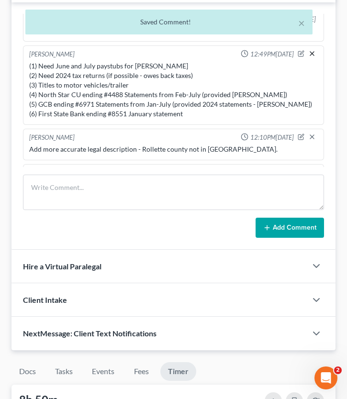
click at [310, 51] on icon "button" at bounding box center [312, 54] width 8 height 8
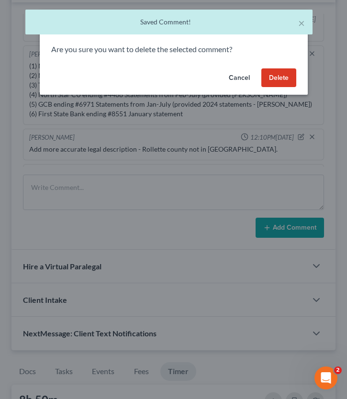
click at [280, 76] on button "Delete" at bounding box center [278, 77] width 35 height 19
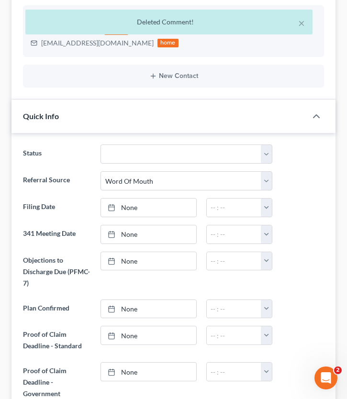
scroll to position [0, 0]
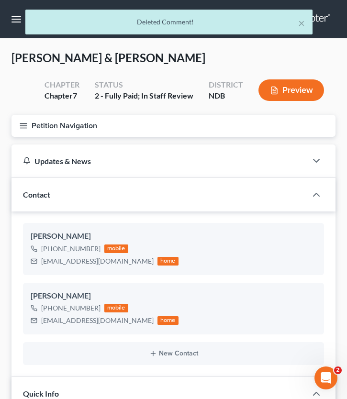
click at [24, 127] on icon "button" at bounding box center [23, 125] width 9 height 9
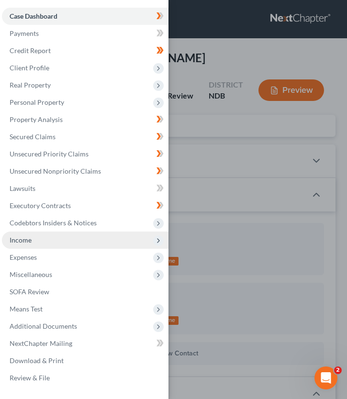
click at [57, 242] on span "Income" at bounding box center [85, 239] width 166 height 17
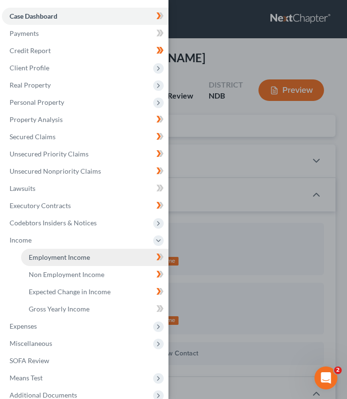
click at [81, 260] on span "Employment Income" at bounding box center [59, 257] width 61 height 8
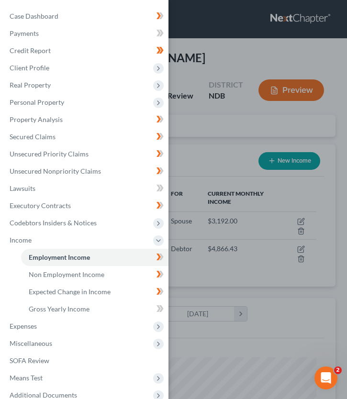
scroll to position [142, 304]
click at [201, 176] on div "Case Dashboard Payments Invoices Payments Payments Credit Report Client Profile" at bounding box center [173, 199] width 347 height 399
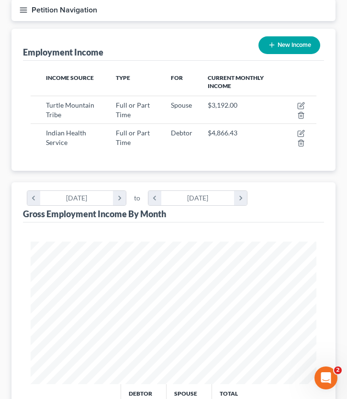
scroll to position [86, 0]
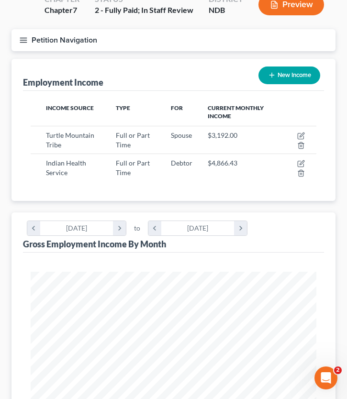
click at [29, 43] on button "Petition Navigation" at bounding box center [173, 40] width 324 height 22
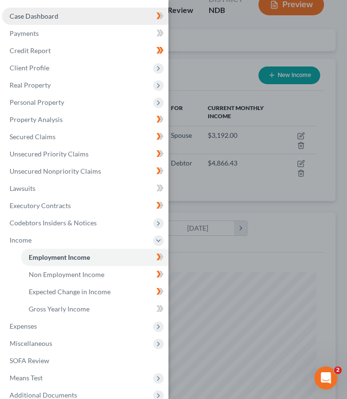
click at [55, 19] on span "Case Dashboard" at bounding box center [34, 16] width 49 height 8
select select "0"
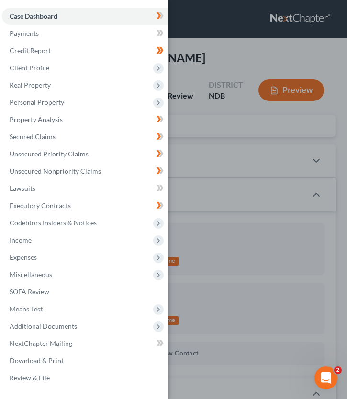
click at [215, 43] on div "Case Dashboard Payments Invoices Payments Payments Credit Report Client Profile" at bounding box center [173, 199] width 347 height 399
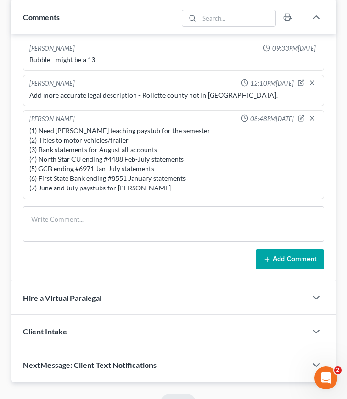
scroll to position [749, 0]
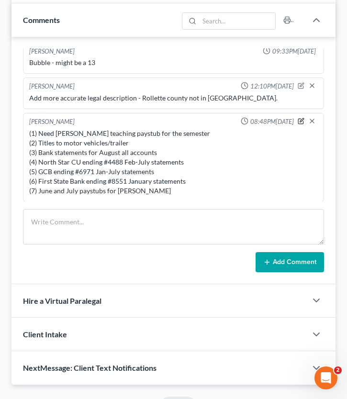
click at [300, 119] on icon "button" at bounding box center [300, 121] width 7 height 7
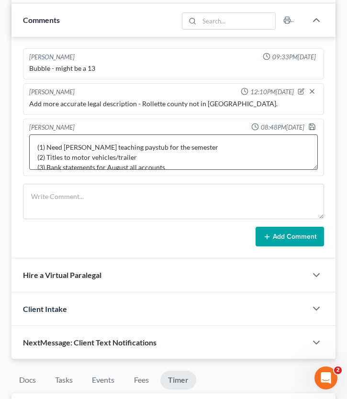
scroll to position [50, 0]
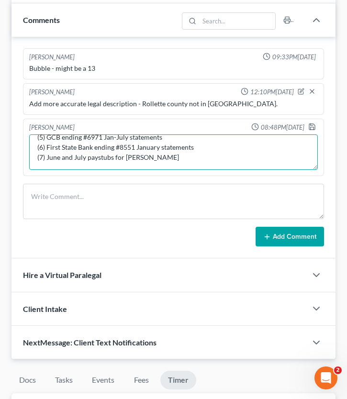
click at [74, 157] on textarea "(1) Need [PERSON_NAME] teaching paystub for the semester (2) Titles to motor ve…" at bounding box center [173, 151] width 288 height 35
click at [157, 162] on textarea "(1) Need [PERSON_NAME] teaching paystub for the semester (2) Titles to motor ve…" at bounding box center [173, 151] width 288 height 35
click at [98, 156] on textarea "(1) Need [PERSON_NAME] teaching paystub for the semester (2) Titles to motor ve…" at bounding box center [173, 151] width 288 height 35
click at [222, 156] on textarea "(1) Need [PERSON_NAME] teaching paystub for the semester (2) Titles to motor ve…" at bounding box center [173, 151] width 288 height 35
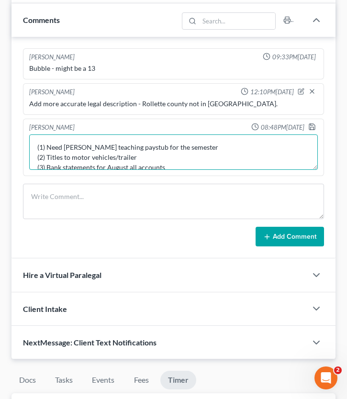
click at [63, 145] on textarea "(1) Need [PERSON_NAME] teaching paystub for the semester (2) Titles to motor ve…" at bounding box center [173, 151] width 288 height 35
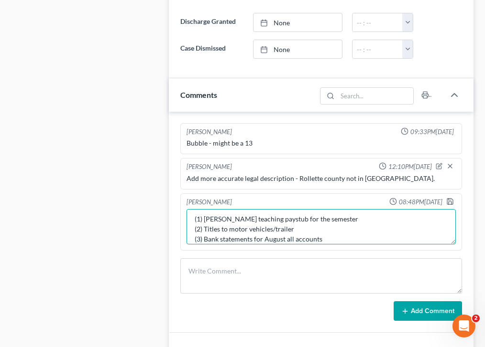
scroll to position [50, 0]
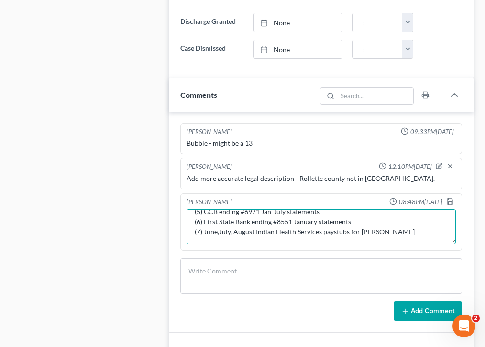
drag, startPoint x: 321, startPoint y: 208, endPoint x: 256, endPoint y: 213, distance: 65.7
click at [256, 213] on textarea "(1) [PERSON_NAME] teaching paystub for the semester (2) Titles to motor vehicle…" at bounding box center [320, 226] width 269 height 35
click at [334, 212] on textarea "(1) [PERSON_NAME] teaching paystub for the semester (2) Titles to motor vehicle…" at bounding box center [320, 226] width 269 height 35
click at [219, 209] on textarea "(1) [PERSON_NAME] teaching paystub for the semester (2) Titles to motor vehicle…" at bounding box center [320, 226] width 269 height 35
click at [358, 209] on textarea "(1) [PERSON_NAME] teaching paystub for the semester (2) Titles to motor vehicle…" at bounding box center [320, 226] width 269 height 35
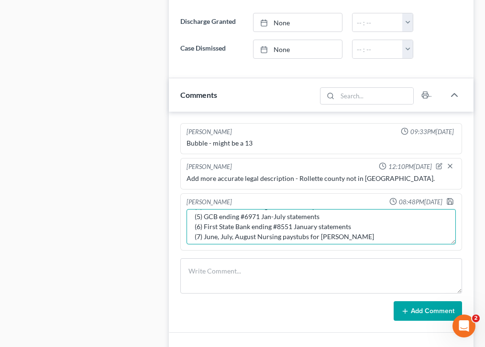
scroll to position [0, 0]
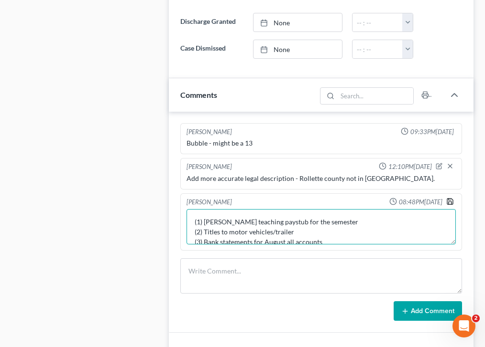
type textarea "(1) [PERSON_NAME] teaching paystub for the semester (2) Titles to motor vehicle…"
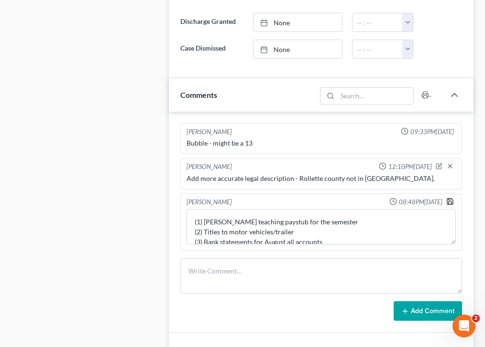
click at [452, 198] on icon "button" at bounding box center [450, 202] width 8 height 8
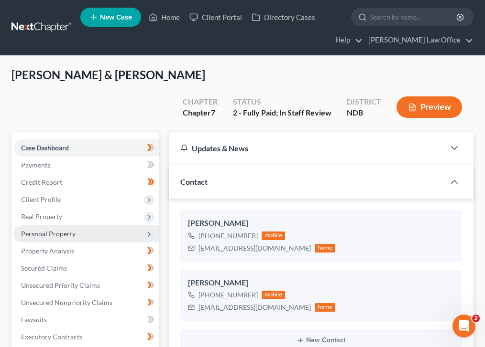
click at [56, 230] on span "Personal Property" at bounding box center [48, 234] width 54 height 8
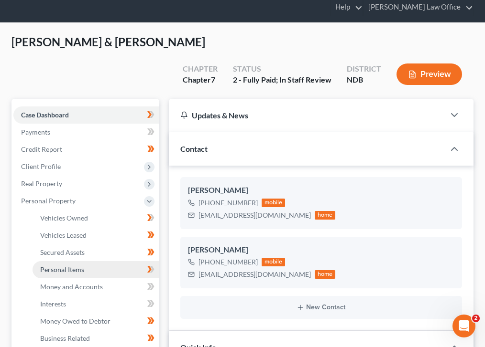
scroll to position [33, 0]
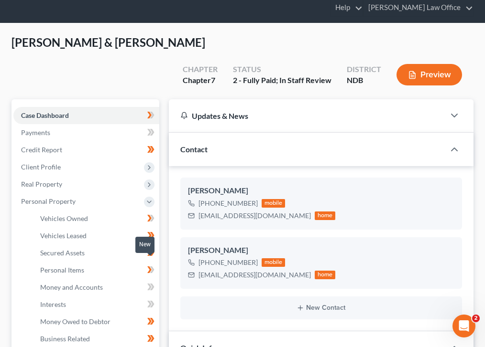
click at [150, 284] on icon at bounding box center [152, 287] width 4 height 7
click at [127, 245] on link "Secured Assets" at bounding box center [96, 253] width 127 height 17
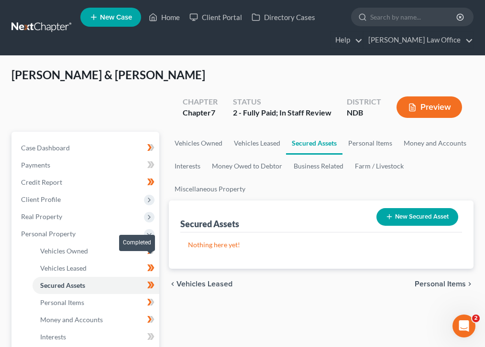
click at [153, 280] on icon at bounding box center [150, 286] width 7 height 12
click at [147, 280] on icon at bounding box center [150, 286] width 7 height 12
click at [152, 282] on icon at bounding box center [152, 285] width 4 height 7
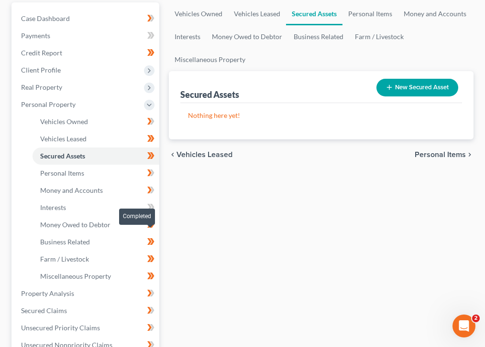
scroll to position [149, 0]
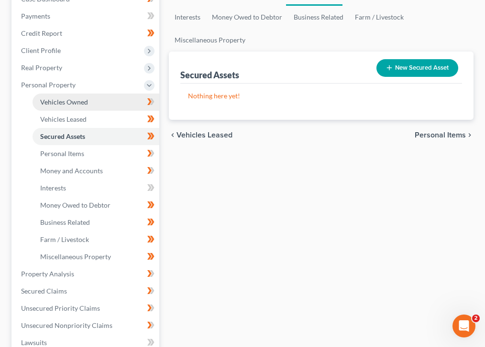
click at [113, 94] on link "Vehicles Owned" at bounding box center [96, 102] width 127 height 17
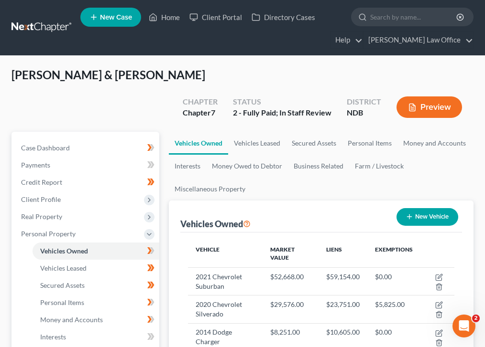
click at [428, 208] on button "New Vehicle" at bounding box center [427, 217] width 62 height 18
select select "0"
select select "2"
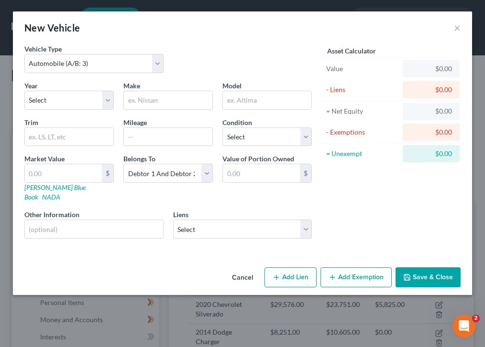
click at [462, 33] on div "New Vehicle ×" at bounding box center [242, 27] width 459 height 33
click at [462, 31] on div "New Vehicle ×" at bounding box center [242, 27] width 459 height 33
click at [459, 31] on button "×" at bounding box center [457, 27] width 7 height 11
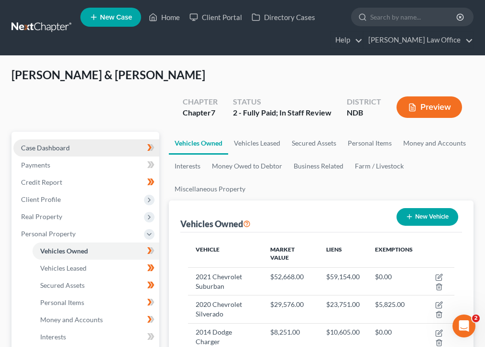
click at [56, 144] on span "Case Dashboard" at bounding box center [45, 148] width 49 height 8
select select "0"
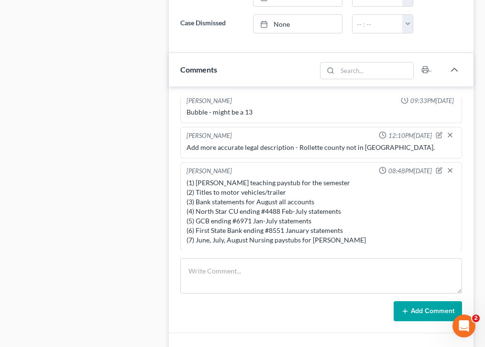
scroll to position [687, 0]
click at [437, 167] on icon "button" at bounding box center [438, 170] width 7 height 7
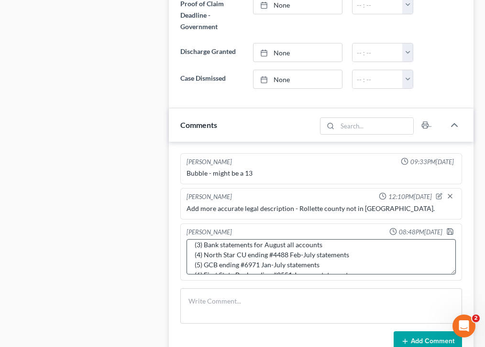
scroll to position [0, 0]
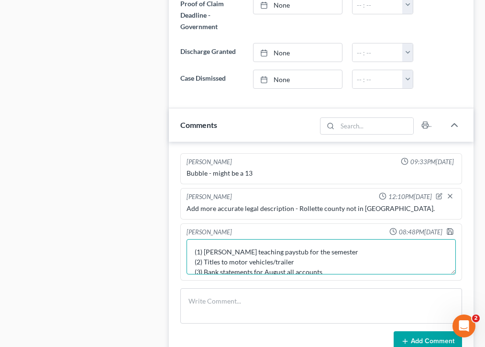
drag, startPoint x: 296, startPoint y: 237, endPoint x: 170, endPoint y: 238, distance: 126.7
click at [170, 238] on div "[PERSON_NAME] 09:33PM[DATE] Bubble - might be a 13 (1) [PERSON_NAME] teaching p…" at bounding box center [321, 252] width 304 height 221
click at [199, 239] on textarea "(1) [PERSON_NAME] teaching paystub for the semester (3) Bank statements for Aug…" at bounding box center [320, 256] width 269 height 35
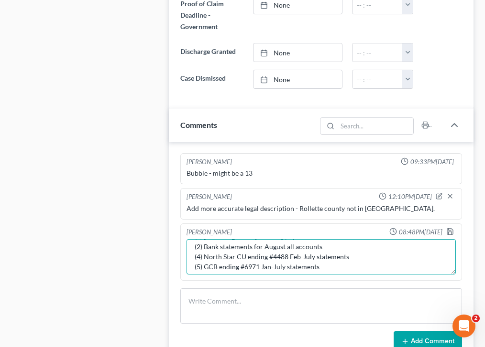
scroll to position [16, 0]
click at [199, 239] on textarea "(1) [PERSON_NAME] teaching paystub for the semester (2) Bank statements for Aug…" at bounding box center [320, 256] width 269 height 35
click at [199, 243] on textarea "(1) [PERSON_NAME] teaching paystub for the semester (2) Bank statements for Aug…" at bounding box center [320, 256] width 269 height 35
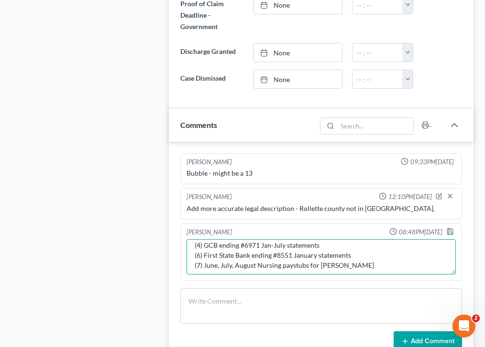
click at [199, 239] on textarea "(1) [PERSON_NAME] teaching paystub for the semester (2) Bank statements for Aug…" at bounding box center [320, 256] width 269 height 35
click at [200, 239] on textarea "(1) [PERSON_NAME] teaching paystub for the semester (2) Bank statements for Aug…" at bounding box center [320, 256] width 269 height 35
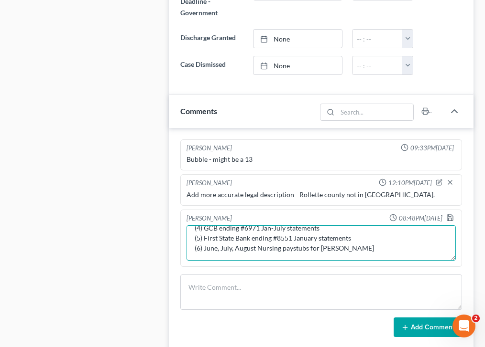
scroll to position [646, 0]
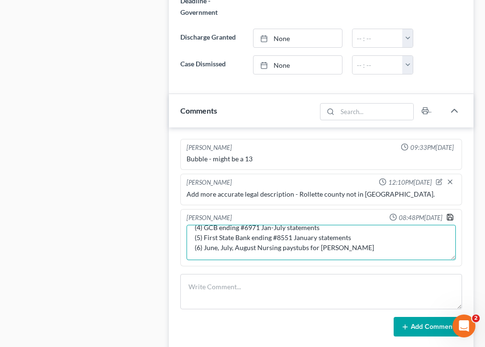
type textarea "(1) [PERSON_NAME] teaching paystub for the semester (2) Bank statements for Aug…"
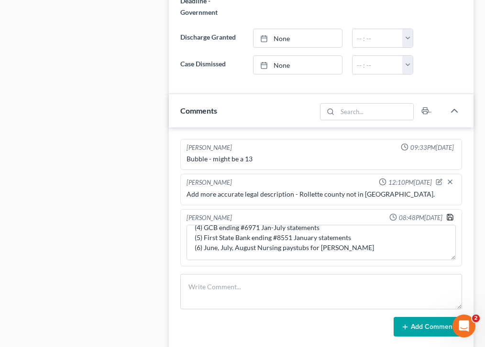
click at [449, 215] on polyline "button" at bounding box center [449, 215] width 2 height 1
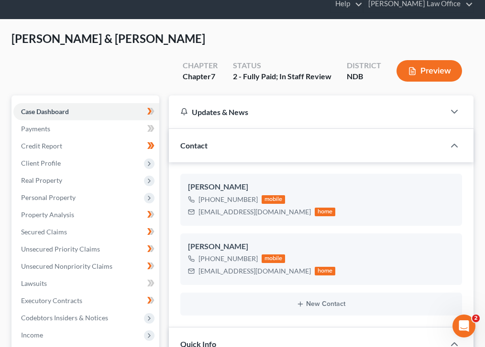
scroll to position [0, 0]
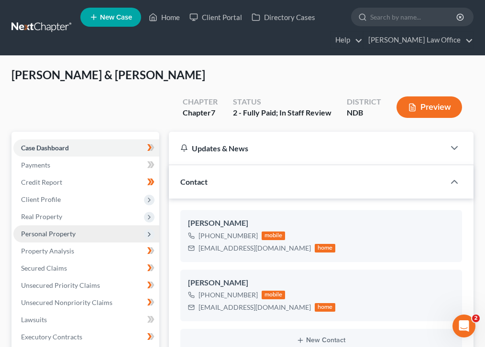
click at [57, 230] on span "Personal Property" at bounding box center [48, 234] width 54 height 8
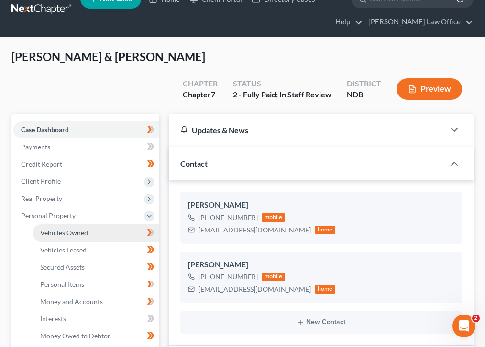
scroll to position [22, 0]
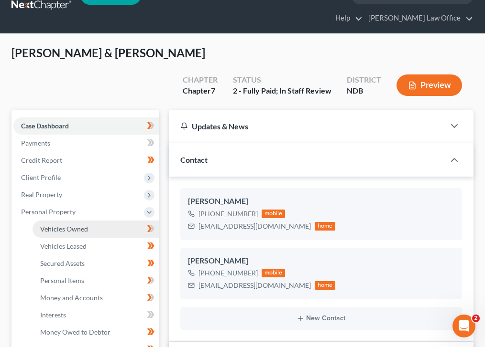
click at [60, 225] on span "Vehicles Owned" at bounding box center [64, 229] width 48 height 8
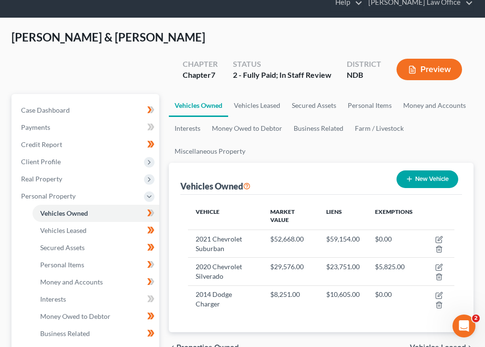
scroll to position [39, 0]
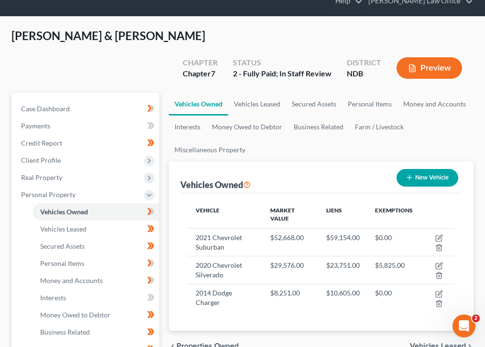
click at [424, 169] on button "New Vehicle" at bounding box center [427, 178] width 62 height 18
select select "0"
select select "2"
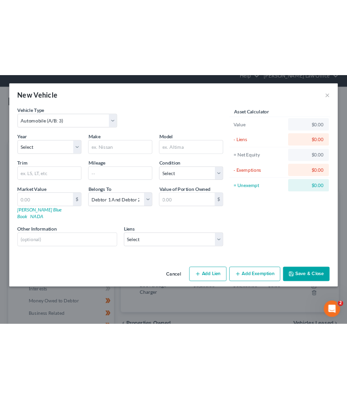
scroll to position [0, 0]
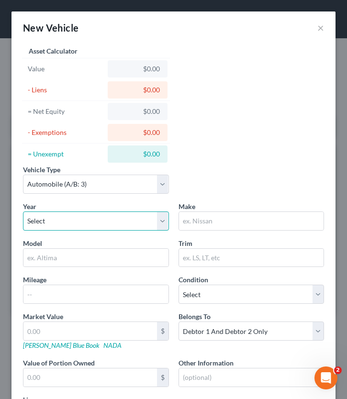
click at [101, 224] on select "Select 2026 2025 2024 2023 2022 2021 2020 2019 2018 2017 2016 2015 2014 2013 20…" at bounding box center [96, 220] width 146 height 19
select select "14"
click at [23, 211] on select "Select 2026 2025 2024 2023 2022 2021 2020 2019 2018 2017 2016 2015 2014 2013 20…" at bounding box center [96, 220] width 146 height 19
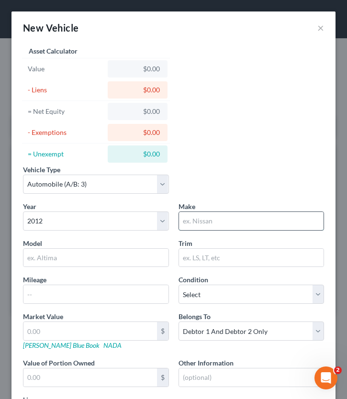
click at [240, 218] on input "text" at bounding box center [251, 221] width 145 height 18
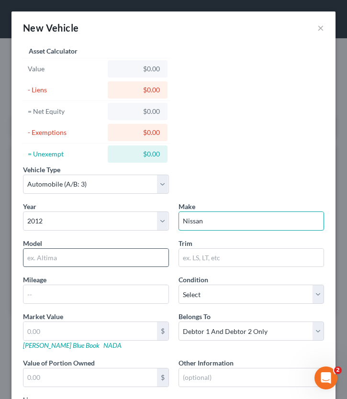
type input "Nissan"
click at [142, 258] on input "text" at bounding box center [95, 258] width 145 height 18
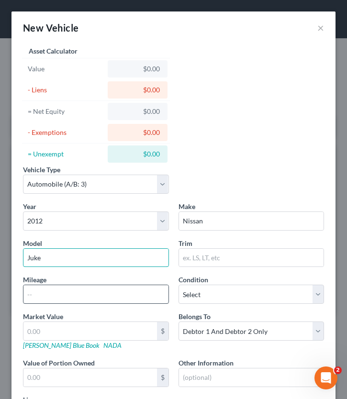
type input "Juke"
click at [55, 296] on input "text" at bounding box center [95, 294] width 145 height 18
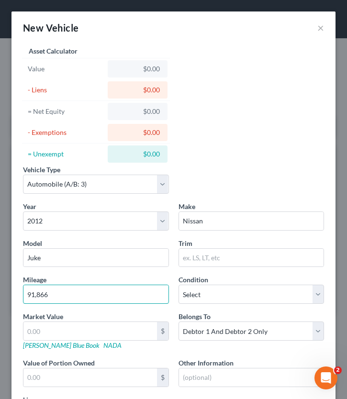
scroll to position [58, 0]
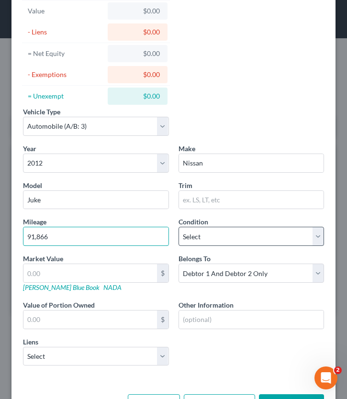
type input "91,866"
click at [208, 239] on select "Select Excellent Very Good Good Fair Poor" at bounding box center [251, 236] width 146 height 19
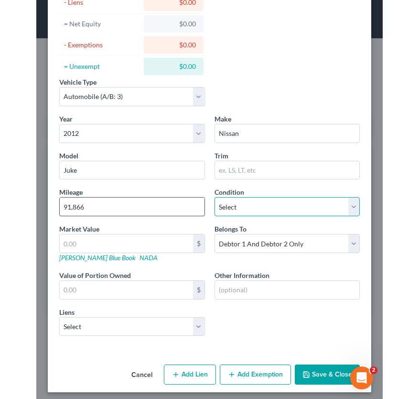
scroll to position [85, 0]
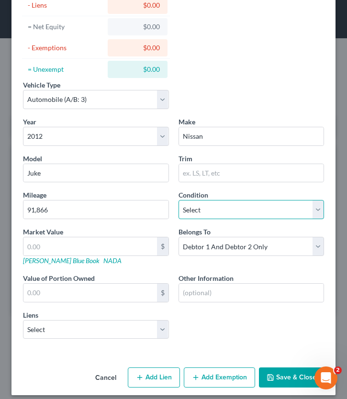
click at [218, 209] on select "Select Excellent Very Good Good Fair Poor" at bounding box center [251, 209] width 146 height 19
select select "3"
click at [178, 200] on select "Select Excellent Very Good Good Fair Poor" at bounding box center [251, 209] width 146 height 19
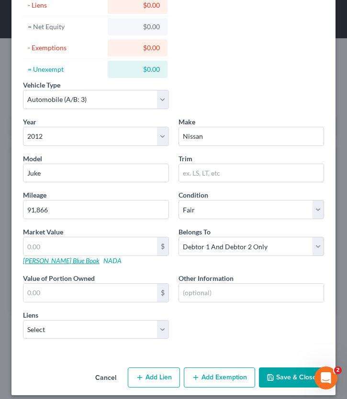
click at [51, 262] on link "[PERSON_NAME] Blue Book" at bounding box center [61, 260] width 76 height 8
click at [55, 130] on select "Select 2026 2025 2024 2023 2022 2021 2020 2019 2018 2017 2016 2015 2014 2013 20…" at bounding box center [96, 136] width 146 height 19
select select "10"
click at [23, 127] on select "Select 2026 2025 2024 2023 2022 2021 2020 2019 2018 2017 2016 2015 2014 2013 20…" at bounding box center [96, 136] width 146 height 19
click at [66, 254] on input "text" at bounding box center [89, 246] width 133 height 18
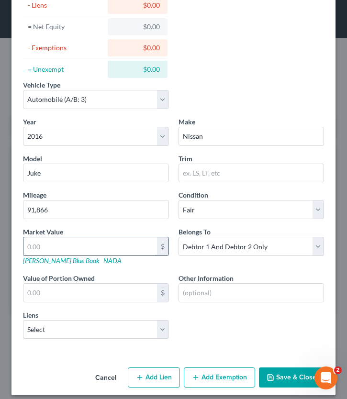
click at [68, 238] on input "text" at bounding box center [89, 246] width 133 height 18
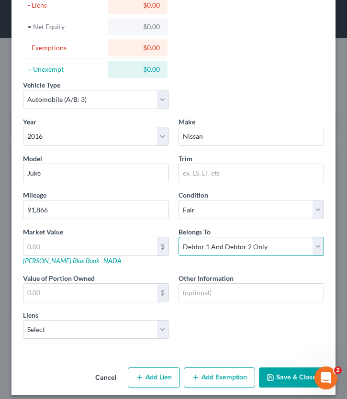
click at [231, 249] on select "Select Debtor 1 Only Debtor 2 Only Debtor 1 And Debtor 2 Only At Least One Of T…" at bounding box center [251, 246] width 146 height 19
click at [178, 237] on select "Select Debtor 1 Only Debtor 2 Only Debtor 1 And Debtor 2 Only At Least One Of T…" at bounding box center [251, 246] width 146 height 19
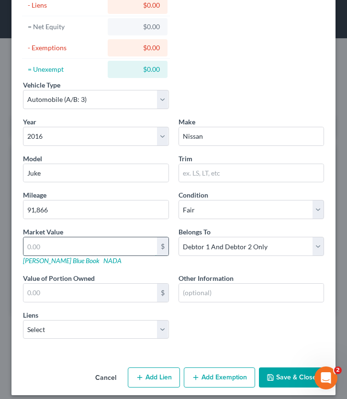
click at [65, 241] on input "text" at bounding box center [89, 246] width 133 height 18
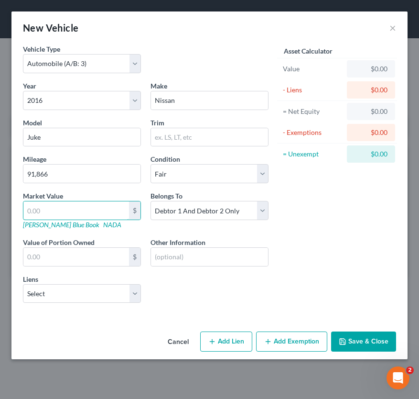
scroll to position [0, 0]
click at [67, 210] on input "text" at bounding box center [76, 210] width 106 height 18
type input "4"
type input "4.00"
type input "47"
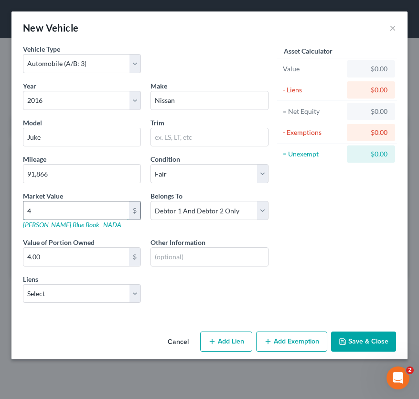
type input "47.00"
type input "476"
type input "476.00"
type input "4764"
type input "4,764.00"
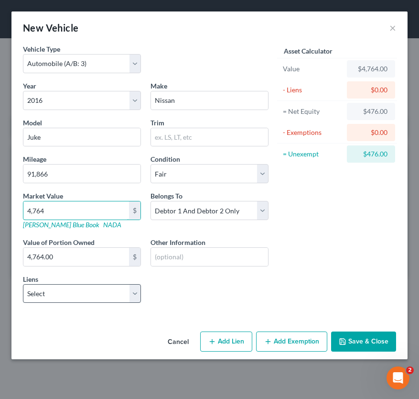
type input "4,764"
click at [103, 297] on select "Select First State Bank Cando - $25,477.00 Gate City Bank - $8,541.00 First Sta…" at bounding box center [82, 293] width 118 height 19
click at [56, 292] on select "Select First State Bank Cando - $25,477.00 Gate City Bank - $8,541.00 First Sta…" at bounding box center [82, 293] width 118 height 19
select select "1"
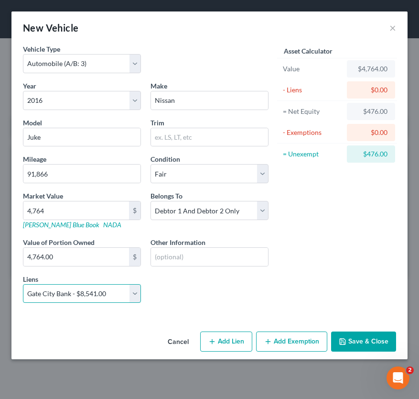
click at [23, 284] on select "Select First State Bank Cando - $25,477.00 Gate City Bank - $8,541.00 First Sta…" at bounding box center [82, 293] width 118 height 19
select select
select select "29"
select select "0"
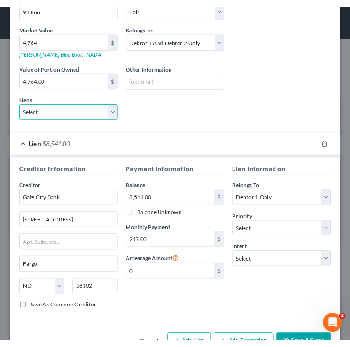
scroll to position [197, 0]
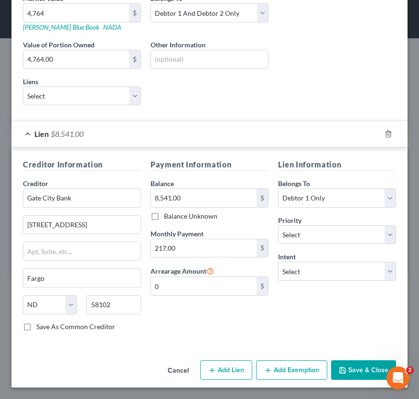
click at [363, 371] on button "Save & Close" at bounding box center [363, 370] width 65 height 20
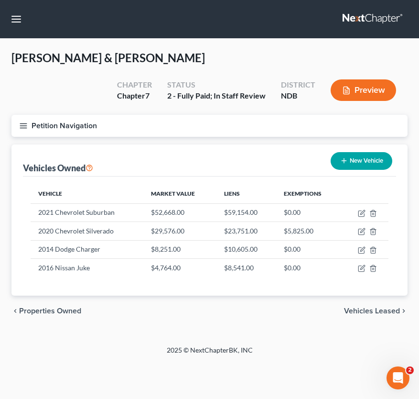
click at [363, 161] on button "New Vehicle" at bounding box center [362, 161] width 62 height 18
select select "0"
select select "2"
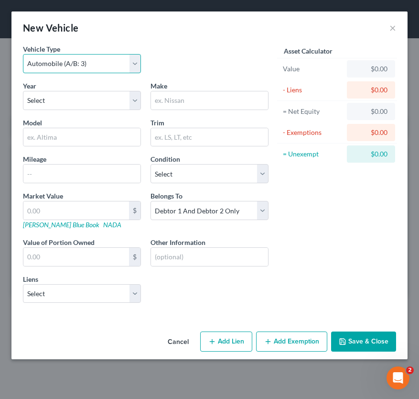
click at [89, 64] on select "Select Automobile (A/B: 3) Truck (A/B: 3) Trailer (A/B: 4) Watercraft (A/B: 4) …" at bounding box center [82, 63] width 118 height 19
select select "2"
click at [23, 54] on select "Select Automobile (A/B: 3) Truck (A/B: 3) Trailer (A/B: 4) Watercraft (A/B: 4) …" at bounding box center [82, 63] width 118 height 19
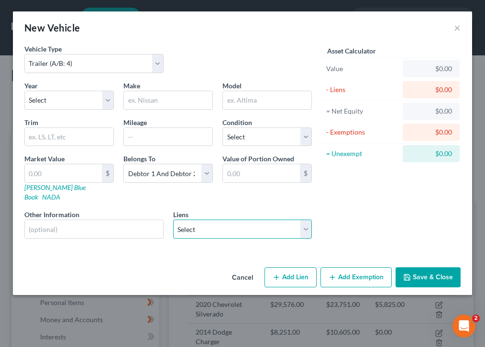
click at [270, 220] on select "Select First State Bank Cando - $25,477.00 First State Bank Of Cando - $4,115.00" at bounding box center [242, 229] width 139 height 19
select select "0"
click at [173, 220] on select "Select First State Bank Cando - $25,477.00 First State Bank Of Cando - $4,115.00" at bounding box center [242, 229] width 139 height 19
select select
select select "29"
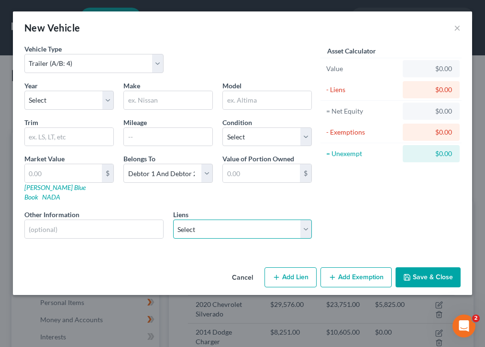
select select "1"
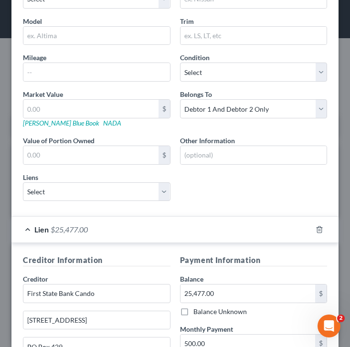
scroll to position [0, 0]
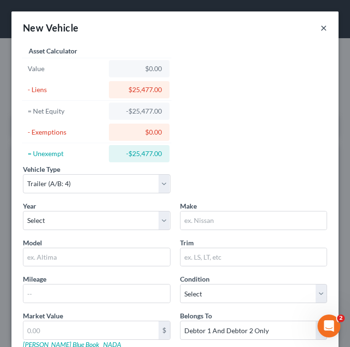
click at [325, 23] on button "×" at bounding box center [324, 27] width 7 height 11
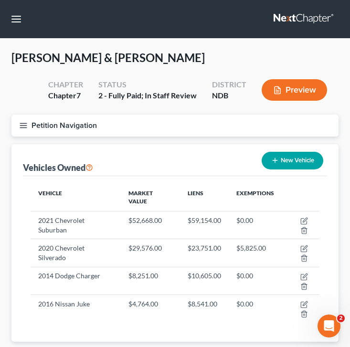
click at [25, 122] on icon "button" at bounding box center [23, 125] width 9 height 9
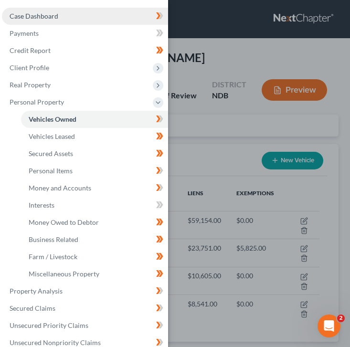
click at [78, 15] on link "Case Dashboard" at bounding box center [85, 16] width 166 height 17
select select "0"
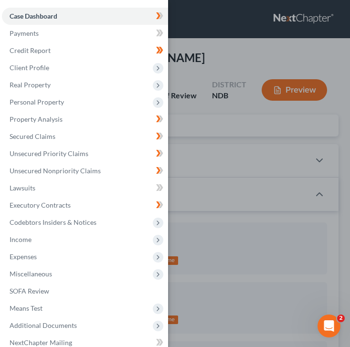
click at [207, 59] on div "Case Dashboard Payments Invoices Payments Payments Credit Report Client Profile" at bounding box center [175, 173] width 350 height 347
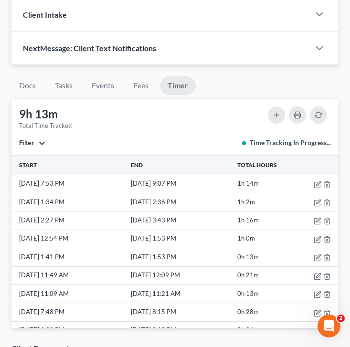
scroll to position [1052, 0]
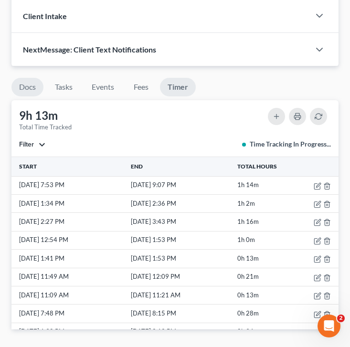
click at [28, 97] on link "Docs" at bounding box center [27, 87] width 32 height 19
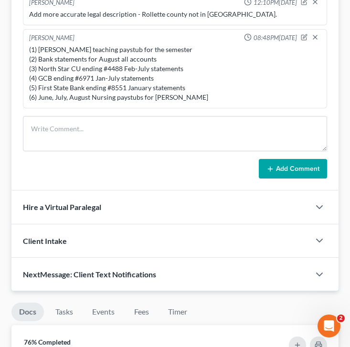
scroll to position [828, 0]
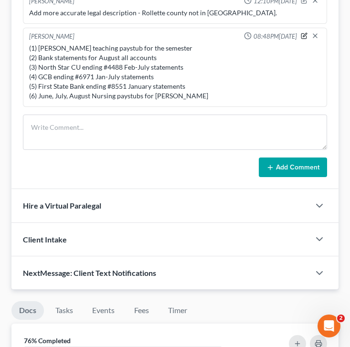
click at [303, 39] on icon "button" at bounding box center [304, 36] width 7 height 7
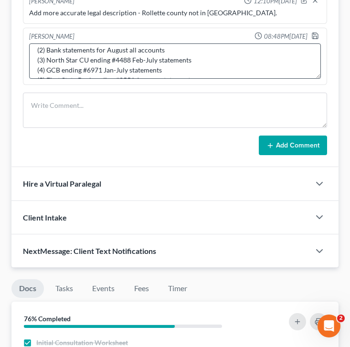
scroll to position [37, 0]
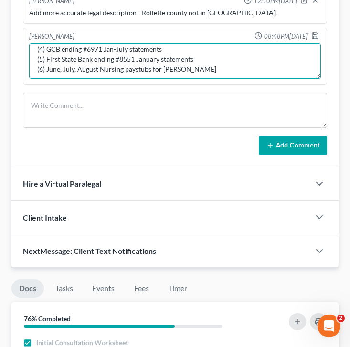
click at [186, 79] on textarea "(1) [PERSON_NAME] teaching paystub for the semester (2) Bank statements for Aug…" at bounding box center [175, 60] width 292 height 35
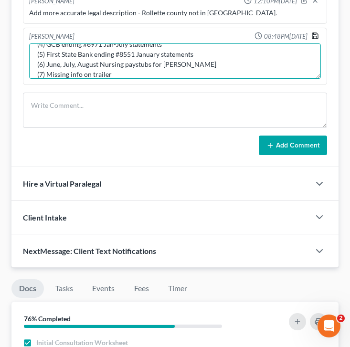
type textarea "(1) [PERSON_NAME] teaching paystub for the semester (2) Bank statements for Aug…"
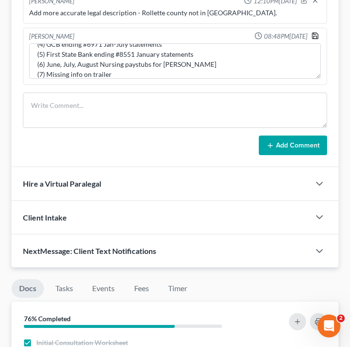
click at [315, 40] on icon "button" at bounding box center [316, 36] width 8 height 8
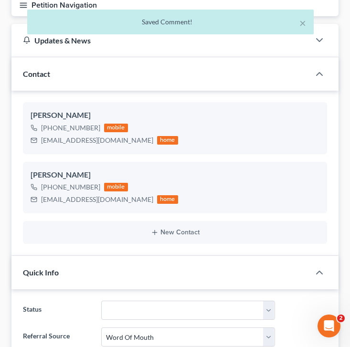
scroll to position [0, 0]
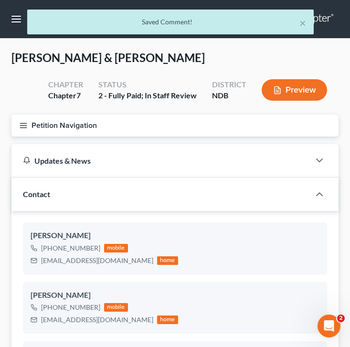
click at [22, 128] on icon "button" at bounding box center [23, 125] width 9 height 9
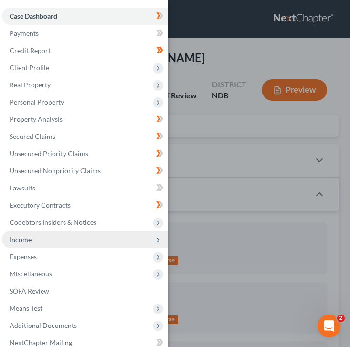
click at [35, 241] on span "Income" at bounding box center [85, 239] width 166 height 17
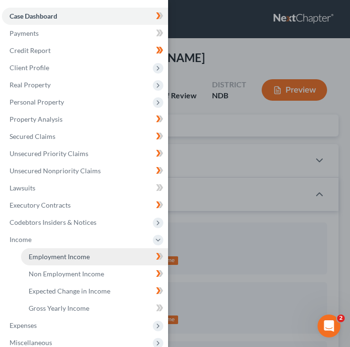
click at [76, 259] on span "Employment Income" at bounding box center [59, 257] width 61 height 8
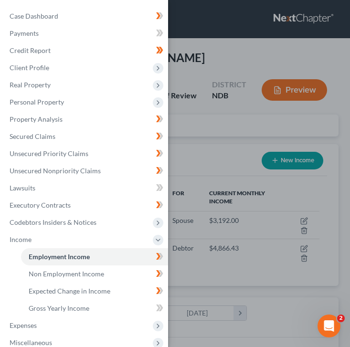
scroll to position [144, 308]
click at [190, 179] on div "Case Dashboard Payments Invoices Payments Payments Credit Report Client Profile" at bounding box center [175, 173] width 350 height 347
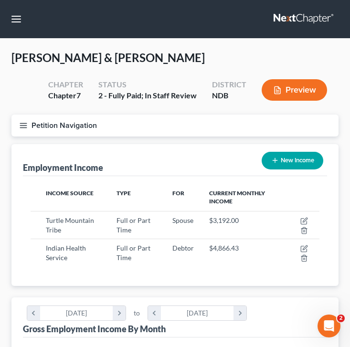
click at [21, 120] on button "Petition Navigation" at bounding box center [174, 126] width 327 height 22
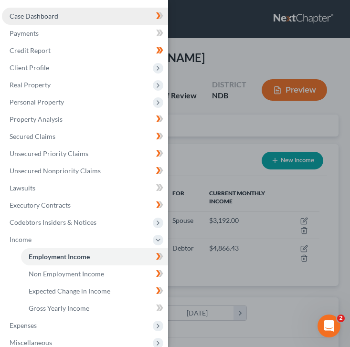
click at [48, 15] on span "Case Dashboard" at bounding box center [34, 16] width 49 height 8
select select "0"
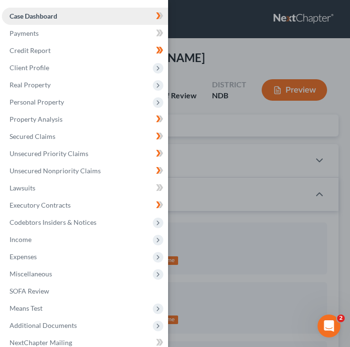
scroll to position [6, 0]
click at [179, 190] on div "Case Dashboard Payments Invoices Payments Payments Credit Report Client Profile" at bounding box center [175, 173] width 350 height 347
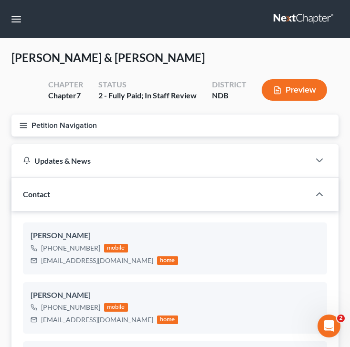
click at [21, 124] on icon "button" at bounding box center [23, 125] width 9 height 9
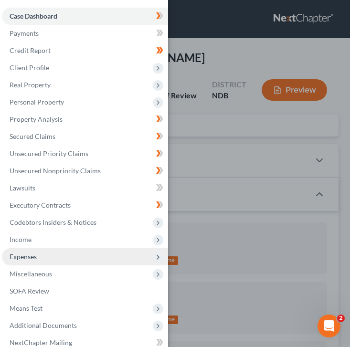
scroll to position [18, 0]
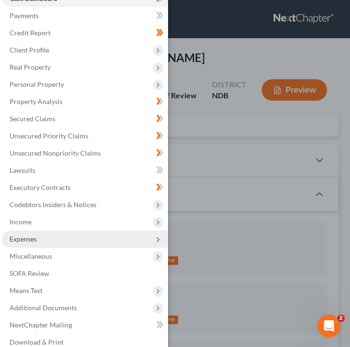
click at [43, 243] on span "Expenses" at bounding box center [85, 239] width 166 height 17
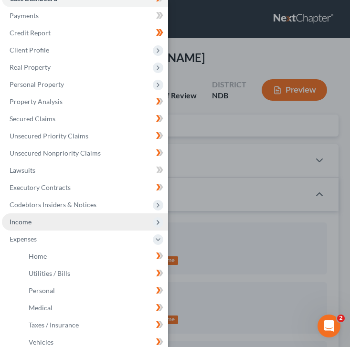
click at [36, 224] on span "Income" at bounding box center [85, 222] width 166 height 17
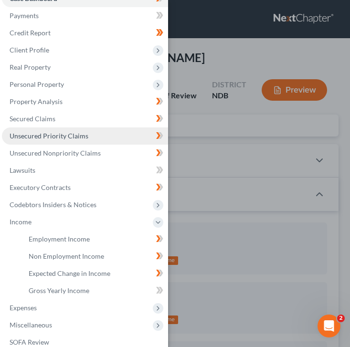
click at [43, 131] on link "Unsecured Priority Claims" at bounding box center [85, 136] width 166 height 17
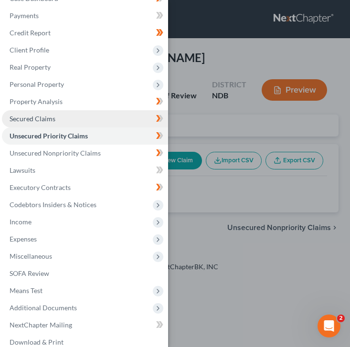
click at [37, 121] on span "Secured Claims" at bounding box center [33, 119] width 46 height 8
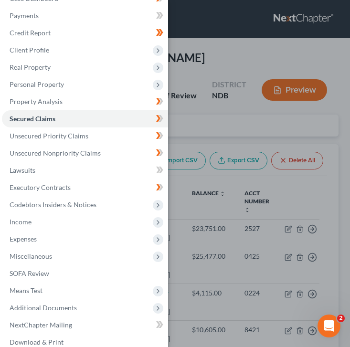
click at [279, 105] on div "Case Dashboard Payments Invoices Payments Payments Credit Report Client Profile" at bounding box center [175, 173] width 350 height 347
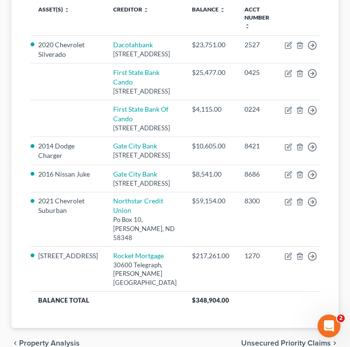
scroll to position [191, 0]
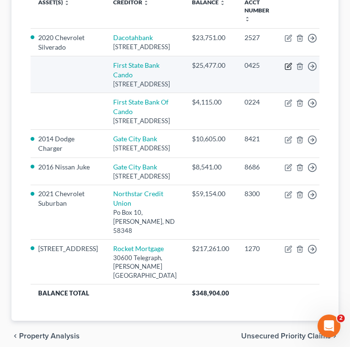
click at [285, 70] on icon "button" at bounding box center [289, 67] width 8 height 8
select select "29"
select select "1"
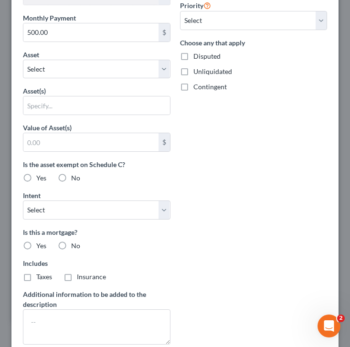
scroll to position [434, 0]
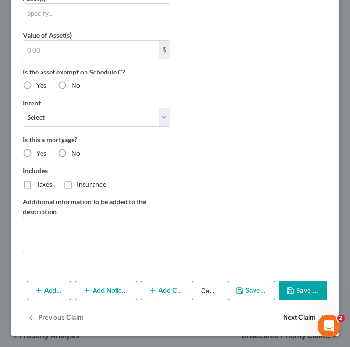
click at [293, 318] on button "Next Claim" at bounding box center [305, 318] width 44 height 20
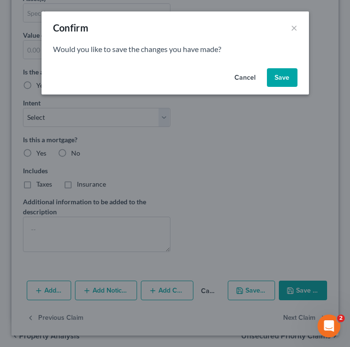
click at [281, 79] on button "Save" at bounding box center [282, 77] width 31 height 19
select select "29"
select select "1"
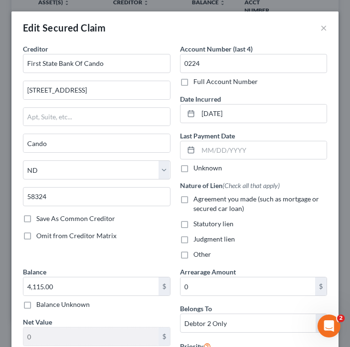
scroll to position [329, 0]
click at [323, 33] on button "×" at bounding box center [324, 27] width 7 height 11
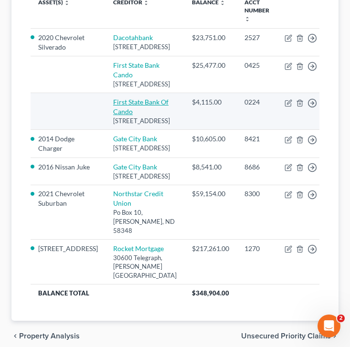
scroll to position [0, 0]
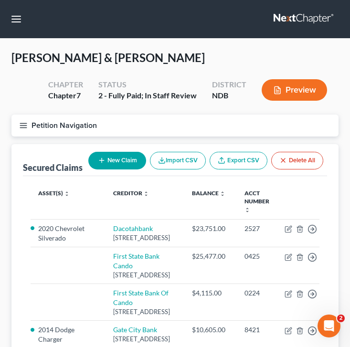
click at [18, 127] on button "Petition Navigation" at bounding box center [174, 126] width 327 height 22
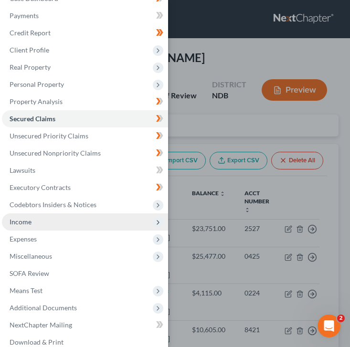
click at [31, 229] on span "Income" at bounding box center [85, 222] width 166 height 17
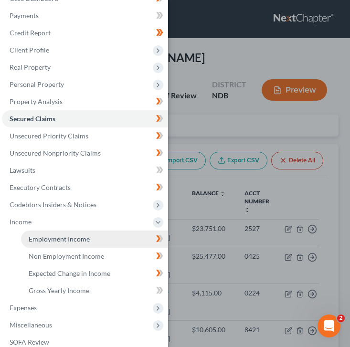
click at [61, 236] on span "Employment Income" at bounding box center [59, 239] width 61 height 8
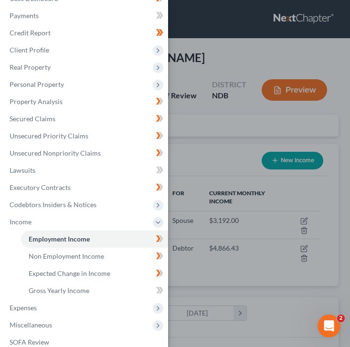
scroll to position [144, 308]
click at [188, 152] on div "Case Dashboard Payments Invoices Payments Payments Credit Report Client Profile" at bounding box center [175, 173] width 350 height 347
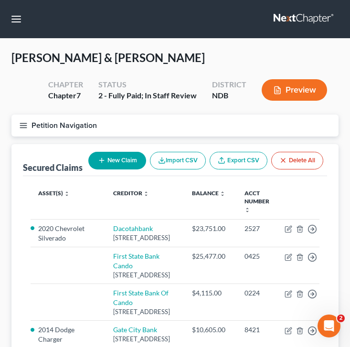
click at [23, 126] on icon "button" at bounding box center [23, 125] width 9 height 9
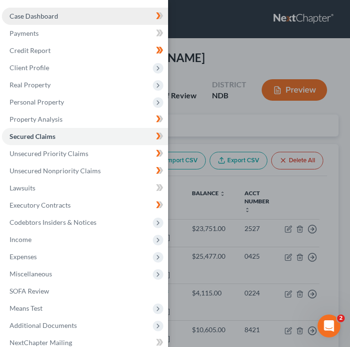
click at [51, 22] on link "Case Dashboard" at bounding box center [85, 16] width 166 height 17
select select "0"
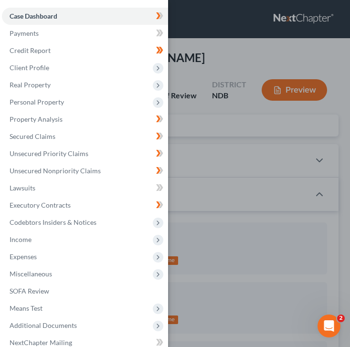
click at [199, 247] on div "Case Dashboard Payments Invoices Payments Payments Credit Report Client Profile" at bounding box center [175, 173] width 350 height 347
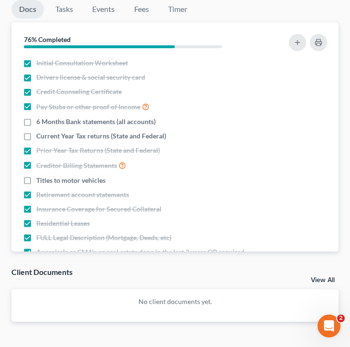
scroll to position [1138, 0]
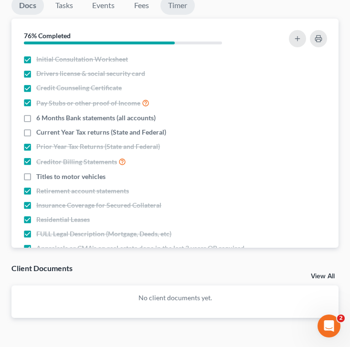
click at [185, 13] on link "Timer" at bounding box center [178, 5] width 34 height 19
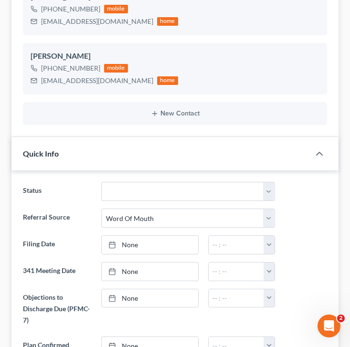
scroll to position [51, 0]
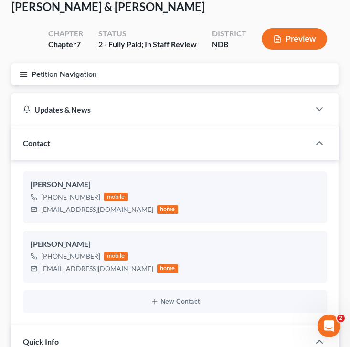
click at [23, 75] on icon "button" at bounding box center [23, 74] width 9 height 9
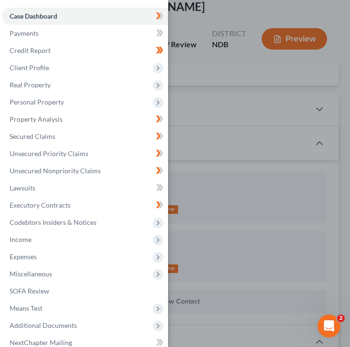
click at [213, 117] on div "Case Dashboard Payments Invoices Payments Payments Credit Report Client Profile" at bounding box center [175, 173] width 350 height 347
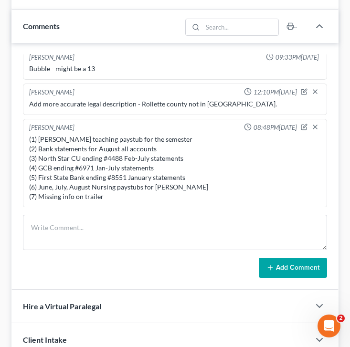
scroll to position [730, 0]
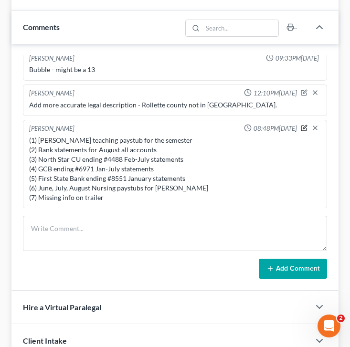
click at [303, 131] on icon "button" at bounding box center [304, 128] width 7 height 7
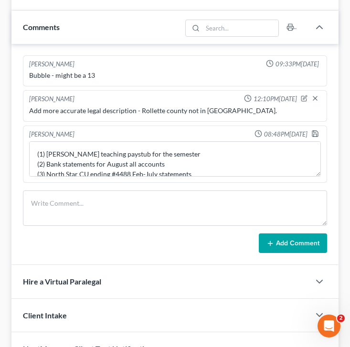
scroll to position [0, 0]
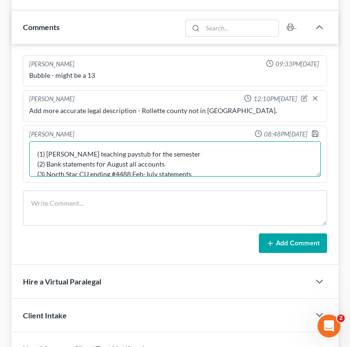
click at [91, 167] on textarea "(1) [PERSON_NAME] teaching paystub for the semester (2) Bank statements for Aug…" at bounding box center [175, 158] width 292 height 35
click at [187, 168] on textarea "(1) [PERSON_NAME] Adjunct Professor paystub for the semester (2) Bank statement…" at bounding box center [175, 158] width 292 height 35
click at [196, 161] on textarea "(1) [PERSON_NAME] Adjunct Professor paystub for the semester (2) Bank statement…" at bounding box center [175, 158] width 292 height 35
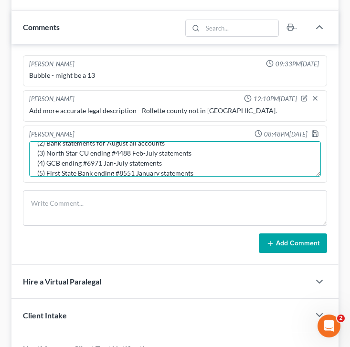
scroll to position [50, 0]
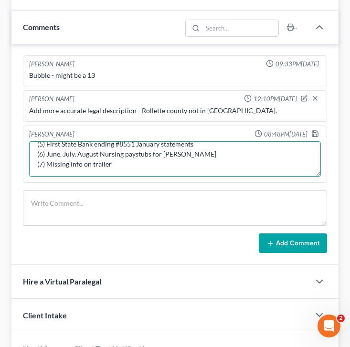
click at [191, 168] on textarea "(1) [PERSON_NAME] Adjunct Professor paystub for the semester - TMC (2) Bank sta…" at bounding box center [175, 158] width 292 height 35
type textarea "(1) [PERSON_NAME] Adjunct Professor paystub for the semester - TMC (2) Bank sta…"
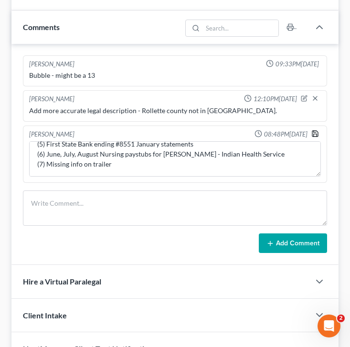
click at [318, 137] on icon "button" at bounding box center [316, 134] width 6 height 6
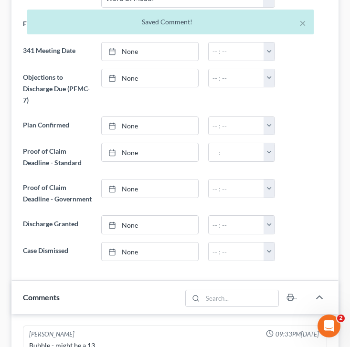
scroll to position [0, 0]
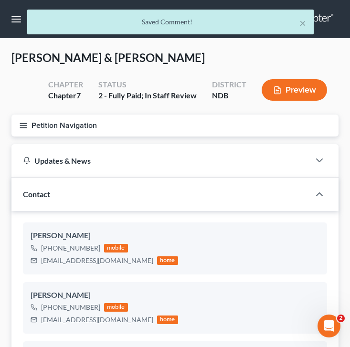
click at [23, 128] on icon "button" at bounding box center [23, 125] width 9 height 9
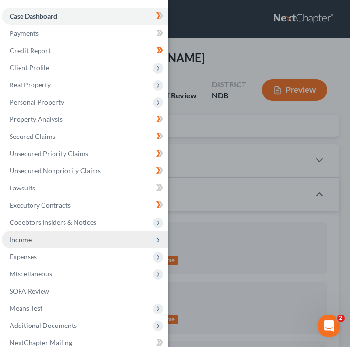
click at [39, 245] on span "Income" at bounding box center [85, 239] width 166 height 17
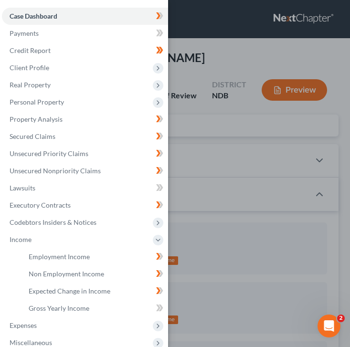
click at [223, 147] on div "Case Dashboard Payments Invoices Payments Payments Credit Report Client Profile" at bounding box center [175, 173] width 350 height 347
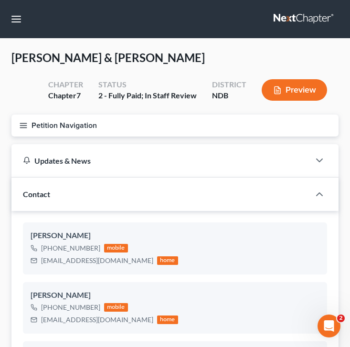
click at [20, 117] on button "Petition Navigation" at bounding box center [174, 126] width 327 height 22
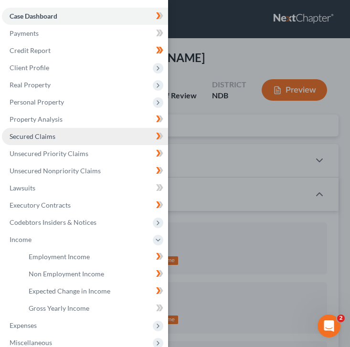
click at [27, 128] on link "Secured Claims" at bounding box center [85, 136] width 166 height 17
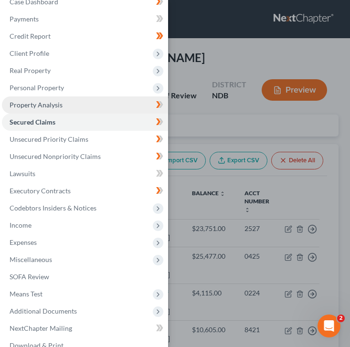
scroll to position [46, 0]
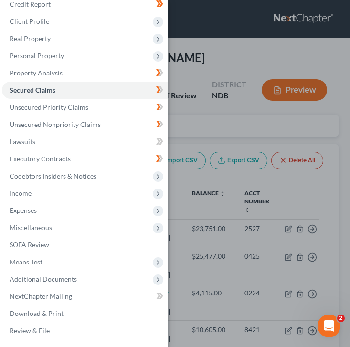
click at [338, 184] on div "Case Dashboard Payments Invoices Payments Payments Credit Report Client Profile" at bounding box center [175, 173] width 350 height 347
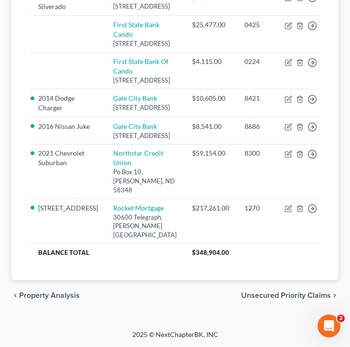
scroll to position [264, 0]
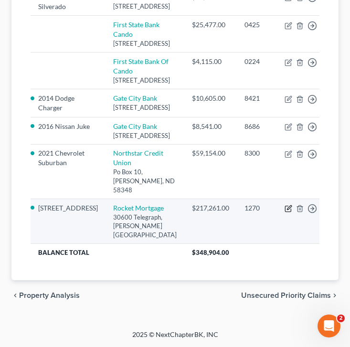
click at [285, 213] on icon "button" at bounding box center [289, 209] width 8 height 8
select select "23"
select select "2"
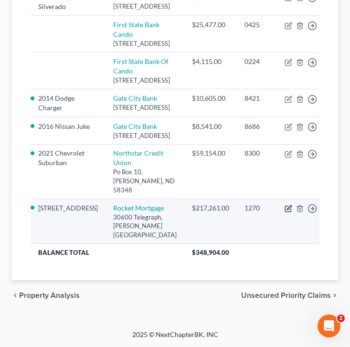
select select "0"
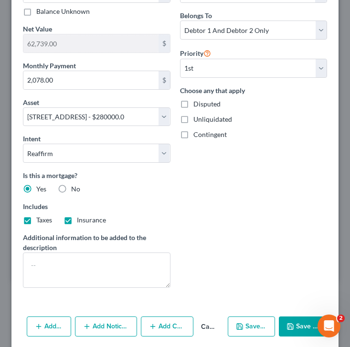
scroll to position [299, 0]
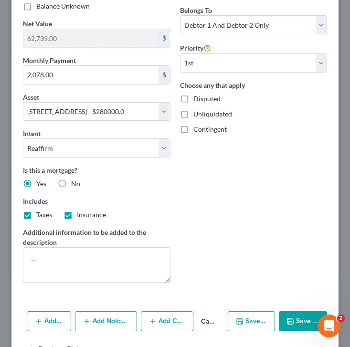
click at [301, 327] on button "Save & Close" at bounding box center [303, 322] width 48 height 20
select select
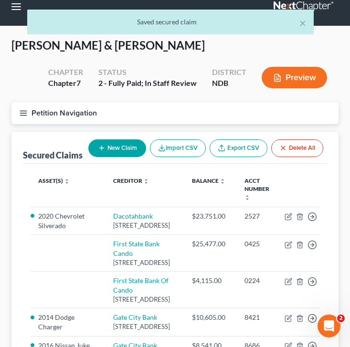
scroll to position [0, 0]
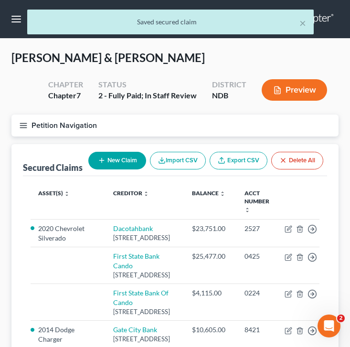
click at [22, 126] on icon "button" at bounding box center [23, 125] width 9 height 9
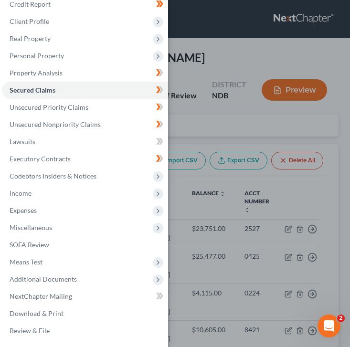
click at [253, 137] on div "Case Dashboard Payments Invoices Payments Payments Credit Report Client Profile" at bounding box center [175, 173] width 350 height 347
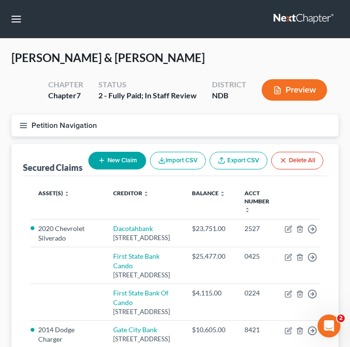
click at [20, 122] on icon "button" at bounding box center [23, 125] width 9 height 9
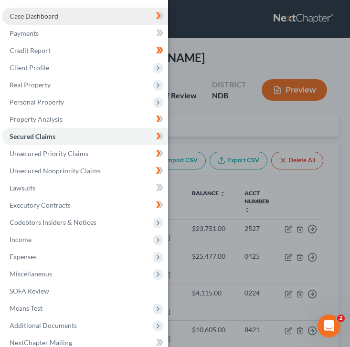
click at [54, 19] on span "Case Dashboard" at bounding box center [34, 16] width 49 height 8
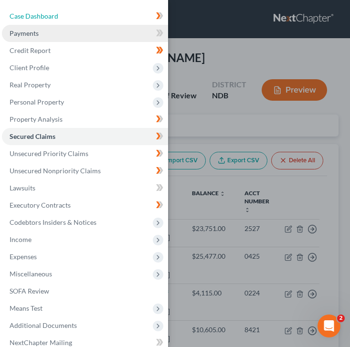
select select "0"
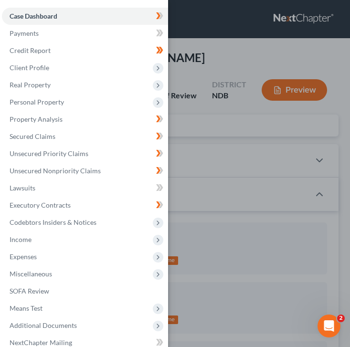
scroll to position [6, 0]
click at [238, 157] on div "Case Dashboard Payments Invoices Payments Payments Credit Report Client Profile" at bounding box center [175, 173] width 350 height 347
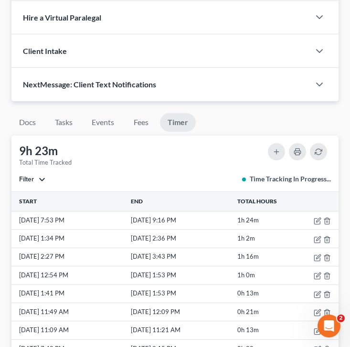
scroll to position [1021, 0]
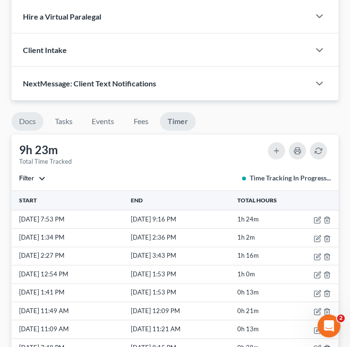
click at [32, 131] on link "Docs" at bounding box center [27, 121] width 32 height 19
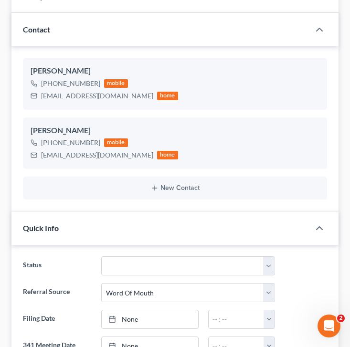
scroll to position [0, 0]
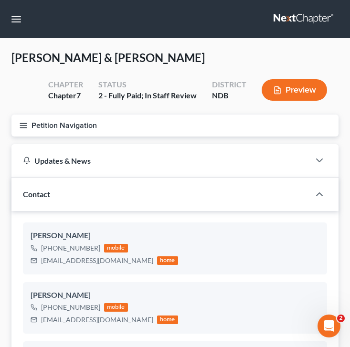
click at [24, 119] on button "Petition Navigation" at bounding box center [174, 126] width 327 height 22
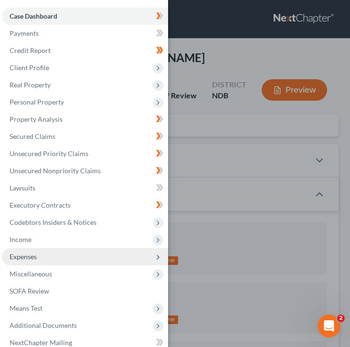
click at [78, 260] on span "Expenses" at bounding box center [85, 257] width 166 height 17
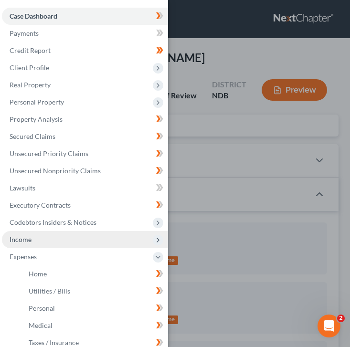
click at [67, 243] on span "Income" at bounding box center [85, 239] width 166 height 17
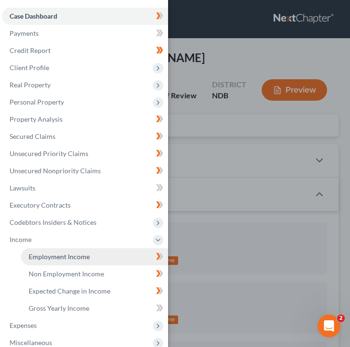
click at [110, 264] on link "Employment Income" at bounding box center [94, 257] width 147 height 17
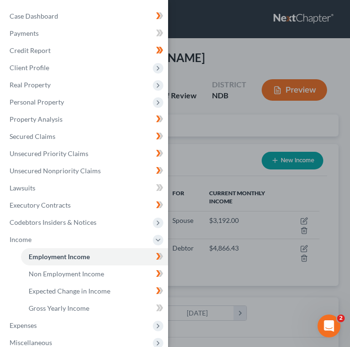
scroll to position [144, 308]
click at [234, 161] on div "Case Dashboard Payments Invoices Payments Payments Credit Report Client Profile" at bounding box center [175, 173] width 350 height 347
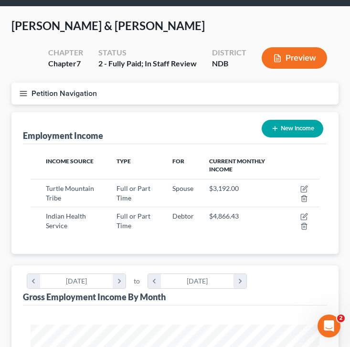
scroll to position [11, 0]
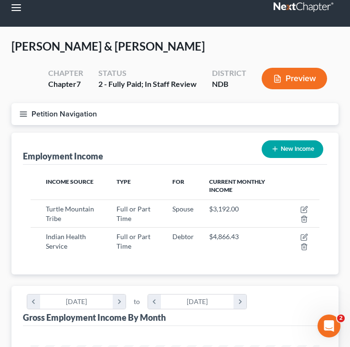
click at [284, 149] on button "New Income" at bounding box center [293, 150] width 62 height 18
select select "0"
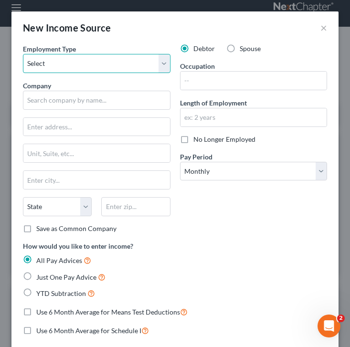
click at [88, 70] on select "Select Full or [DEMOGRAPHIC_DATA] Employment Self Employment" at bounding box center [97, 63] width 148 height 19
select select "0"
click at [23, 54] on select "Select Full or [DEMOGRAPHIC_DATA] Employment Self Employment" at bounding box center [97, 63] width 148 height 19
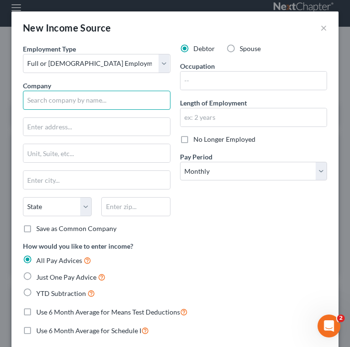
click at [71, 100] on input "text" at bounding box center [97, 100] width 148 height 19
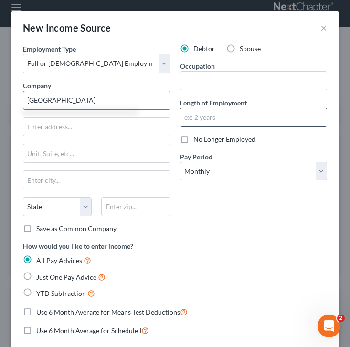
type input "[GEOGRAPHIC_DATA]"
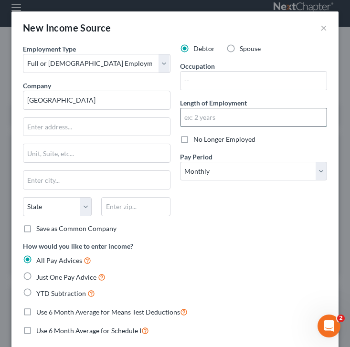
click at [200, 118] on input "text" at bounding box center [254, 117] width 147 height 18
type input "6"
type input "7"
click at [201, 118] on input "text" at bounding box center [254, 117] width 147 height 18
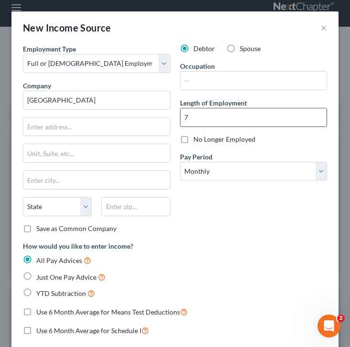
type input "7"
type input "6"
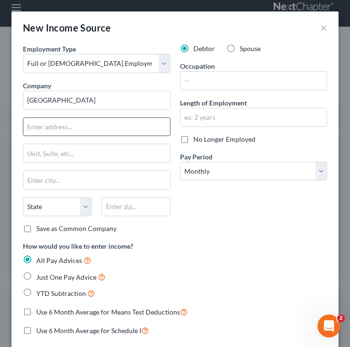
click at [84, 131] on input "text" at bounding box center [96, 127] width 147 height 18
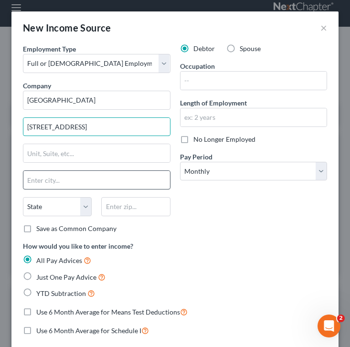
type input "[STREET_ADDRESS]"
click at [51, 188] on input "text" at bounding box center [96, 180] width 147 height 18
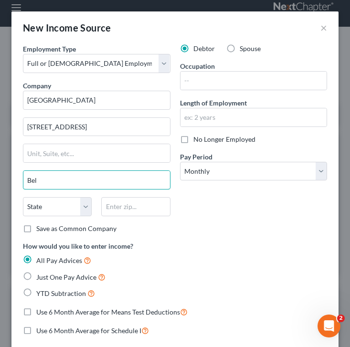
type input "Belcourt"
click at [66, 211] on select "State [US_STATE] AK AR AZ CA CO CT DE DC [GEOGRAPHIC_DATA] [GEOGRAPHIC_DATA] GU…" at bounding box center [57, 206] width 69 height 19
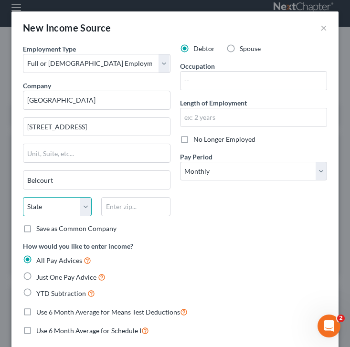
select select "29"
click at [23, 197] on select "State [US_STATE] AK AR AZ CA CO CT DE DC [GEOGRAPHIC_DATA] [GEOGRAPHIC_DATA] GU…" at bounding box center [57, 206] width 69 height 19
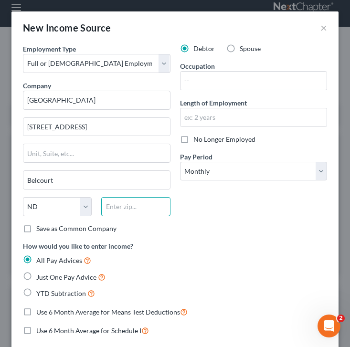
click at [139, 204] on input "text" at bounding box center [135, 206] width 69 height 19
type input "583016"
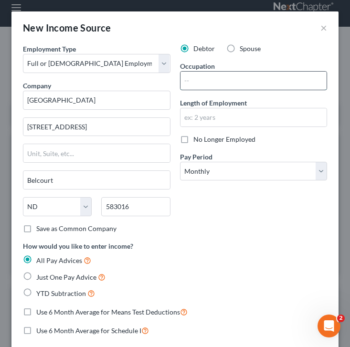
click at [240, 80] on input "text" at bounding box center [254, 81] width 147 height 18
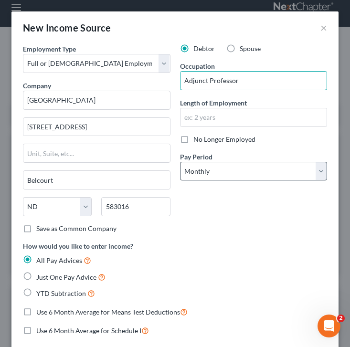
type input "Adjunct Professor"
click at [271, 176] on select "Select Monthly Twice Monthly Every Other Week Weekly" at bounding box center [254, 171] width 148 height 19
click at [316, 171] on select "Select Monthly Twice Monthly Every Other Week Weekly" at bounding box center [254, 171] width 148 height 19
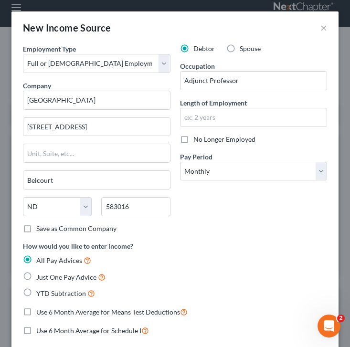
click at [36, 278] on label "Just One Pay Advice" at bounding box center [70, 277] width 69 height 11
click at [40, 278] on input "Just One Pay Advice" at bounding box center [43, 275] width 6 height 6
radio input "true"
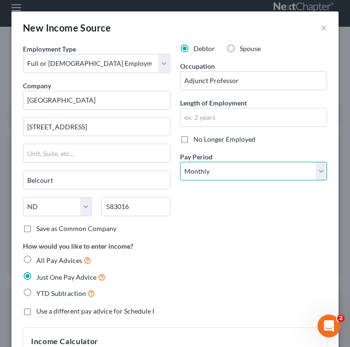
click at [231, 176] on select "Select Monthly Twice Monthly Every Other Week Weekly" at bounding box center [254, 171] width 148 height 19
click at [180, 162] on select "Select Monthly Twice Monthly Every Other Week Weekly" at bounding box center [254, 171] width 148 height 19
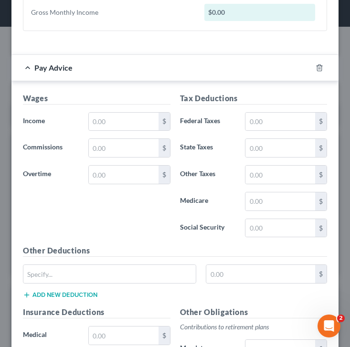
scroll to position [618, 0]
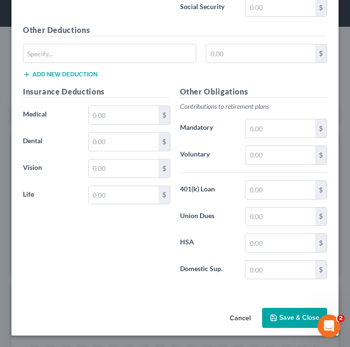
click at [287, 323] on button "Save & Close" at bounding box center [294, 318] width 65 height 20
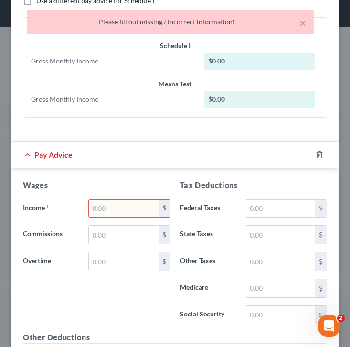
scroll to position [310, 0]
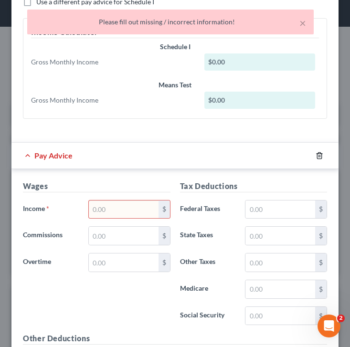
click at [321, 154] on icon "button" at bounding box center [320, 156] width 8 height 8
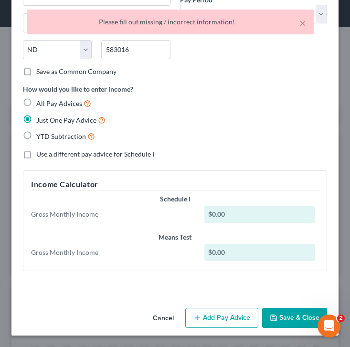
scroll to position [157, 0]
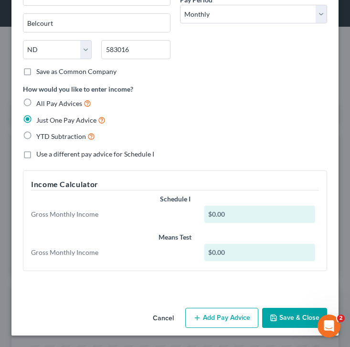
click at [299, 317] on button "Save & Close" at bounding box center [294, 318] width 65 height 20
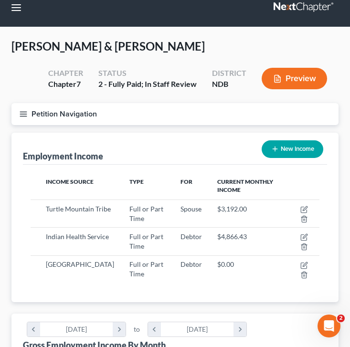
scroll to position [0, 0]
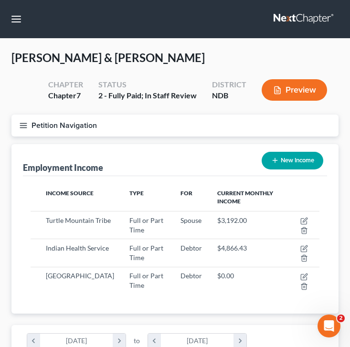
click at [21, 123] on line "button" at bounding box center [23, 123] width 7 height 0
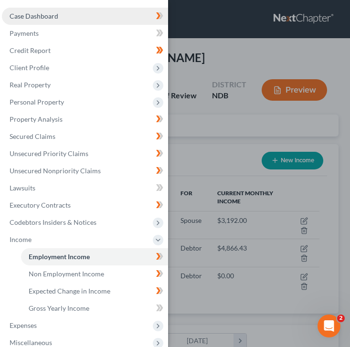
click at [59, 14] on link "Case Dashboard" at bounding box center [85, 16] width 166 height 17
select select "0"
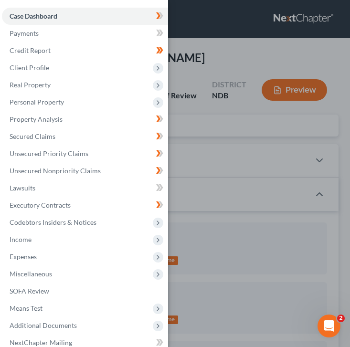
click at [201, 148] on div "Case Dashboard Payments Invoices Payments Payments Credit Report Client Profile" at bounding box center [175, 173] width 350 height 347
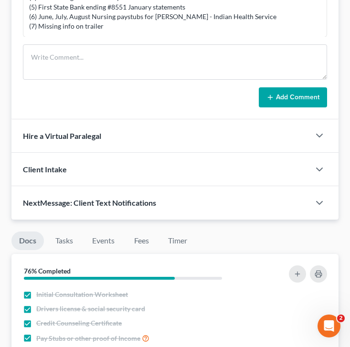
scroll to position [884, 0]
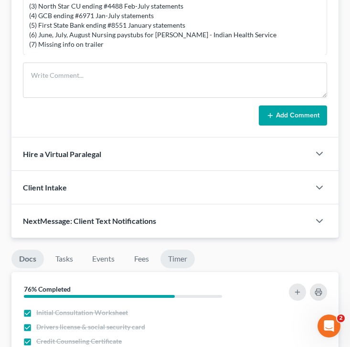
click at [173, 261] on link "Timer" at bounding box center [178, 259] width 34 height 19
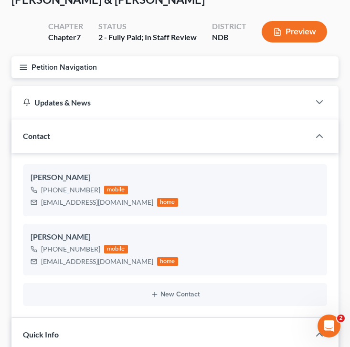
scroll to position [0, 0]
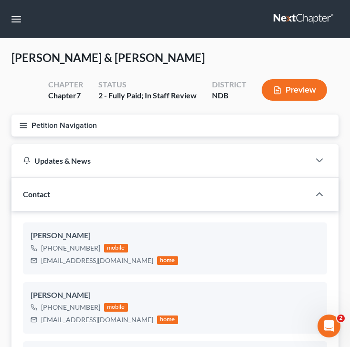
click at [22, 124] on icon "button" at bounding box center [23, 125] width 9 height 9
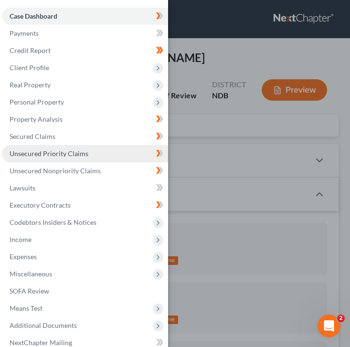
click at [59, 159] on link "Unsecured Priority Claims" at bounding box center [85, 153] width 166 height 17
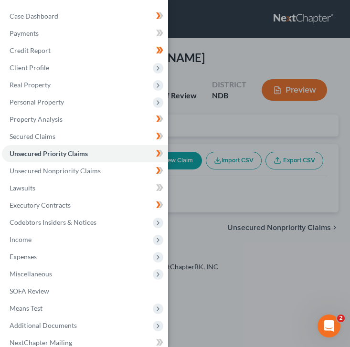
click at [194, 99] on div "Case Dashboard Payments Invoices Payments Payments Credit Report Client Profile" at bounding box center [175, 173] width 350 height 347
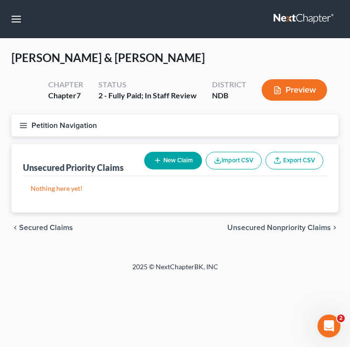
click at [205, 68] on div "[PERSON_NAME] & [PERSON_NAME] Upgraded Chapter Chapter 7 Status 2 - Fully Paid;…" at bounding box center [174, 82] width 327 height 65
click at [23, 122] on icon "button" at bounding box center [23, 125] width 9 height 9
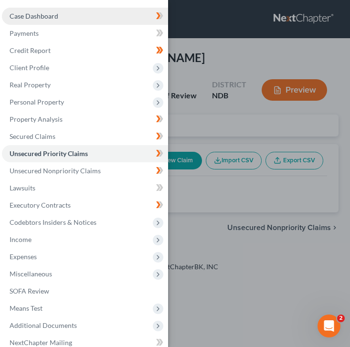
click at [68, 19] on link "Case Dashboard" at bounding box center [85, 16] width 166 height 17
select select "0"
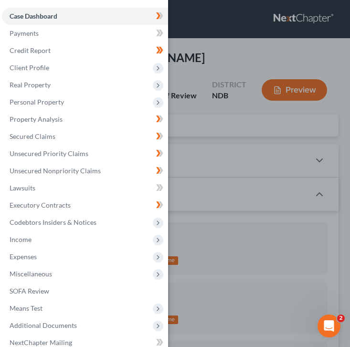
click at [235, 54] on div "Case Dashboard Payments Invoices Payments Payments Credit Report Client Profile" at bounding box center [175, 173] width 350 height 347
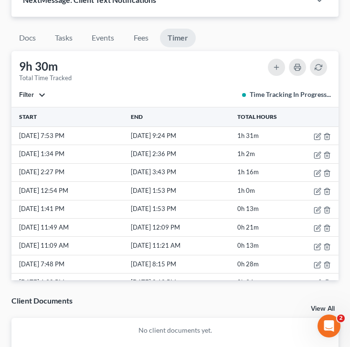
scroll to position [1089, 0]
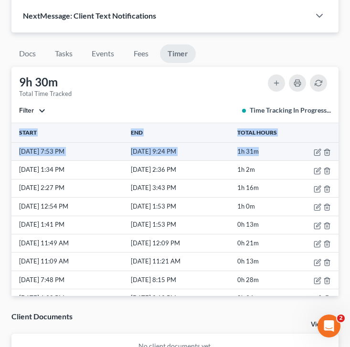
drag, startPoint x: 274, startPoint y: 160, endPoint x: 11, endPoint y: 163, distance: 263.4
click at [11, 161] on tr "[DATE] 7:53 PM [DATE] 9:24 PM 1h 31m" at bounding box center [174, 151] width 327 height 18
copy tr "[DATE] 7:53 PM [DATE] 9:24 PM 1h 31m"
